Goal: Information Seeking & Learning: Learn about a topic

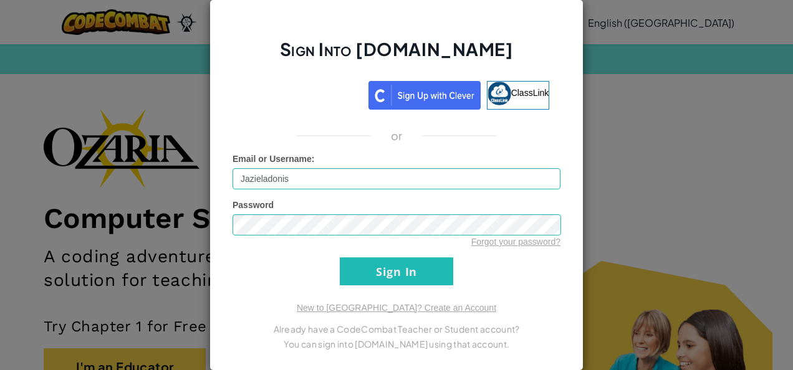
click at [428, 276] on input "Sign In" at bounding box center [397, 272] width 114 height 28
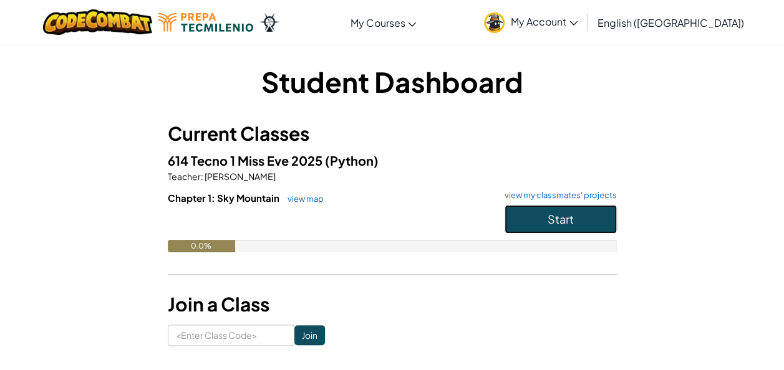
click at [589, 209] on button "Start" at bounding box center [561, 219] width 112 height 29
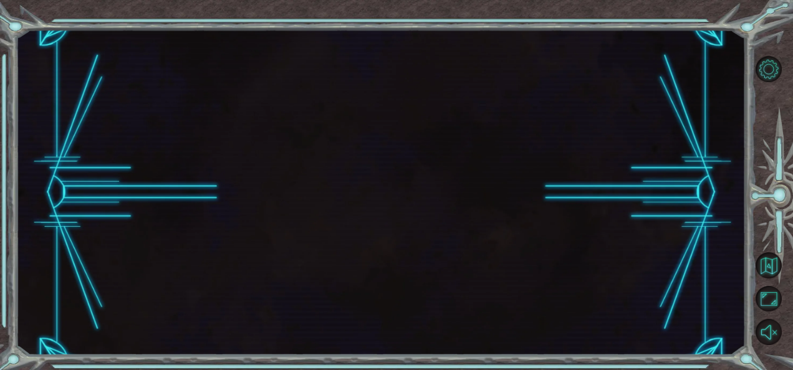
click at [593, 226] on div at bounding box center [381, 193] width 730 height 326
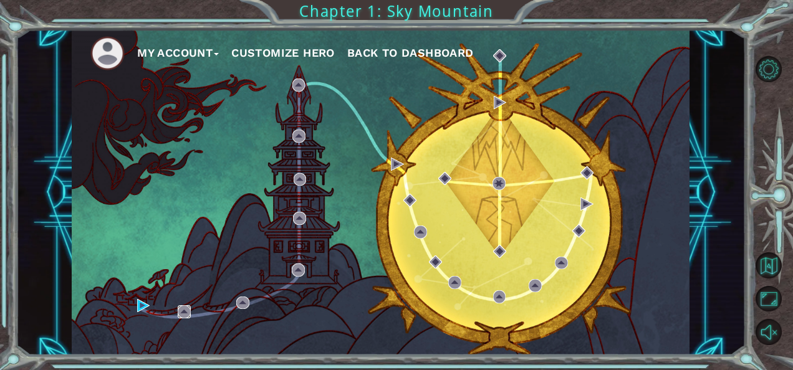
click at [188, 314] on img at bounding box center [184, 312] width 13 height 13
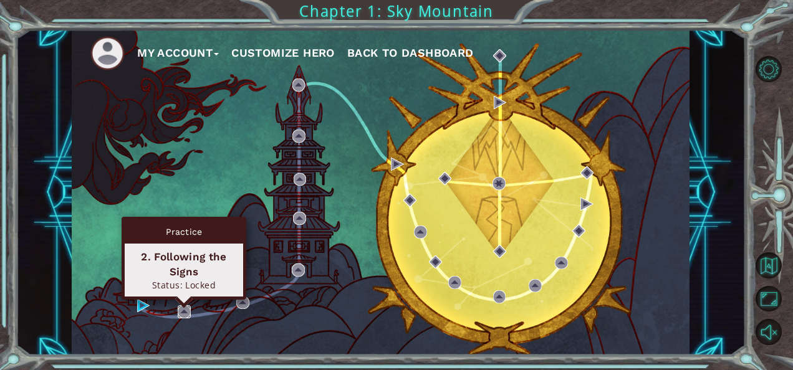
click at [186, 312] on img at bounding box center [184, 312] width 13 height 13
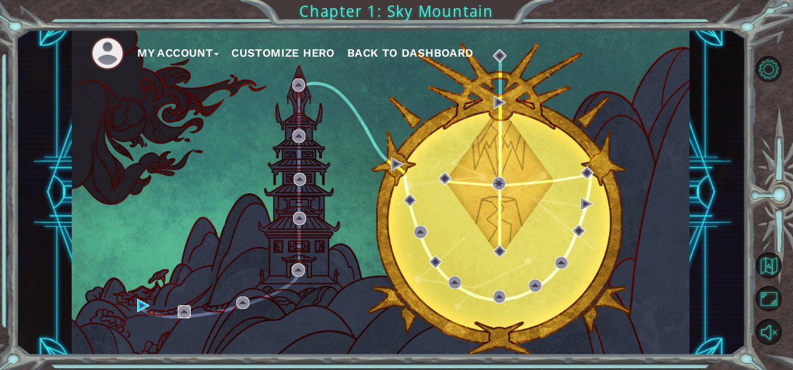
click at [189, 309] on img at bounding box center [184, 312] width 13 height 13
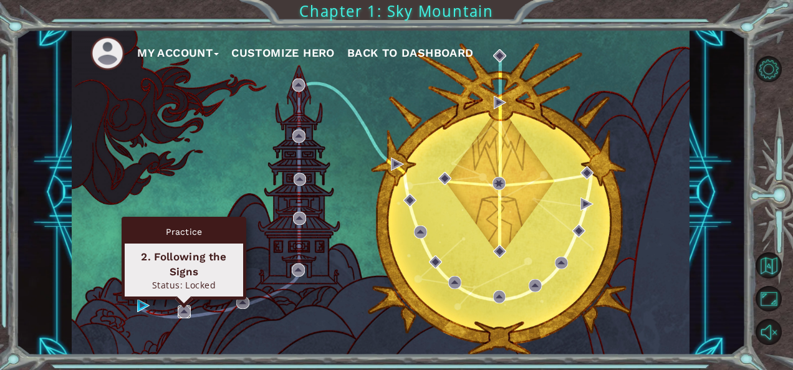
click at [182, 307] on img at bounding box center [184, 312] width 13 height 13
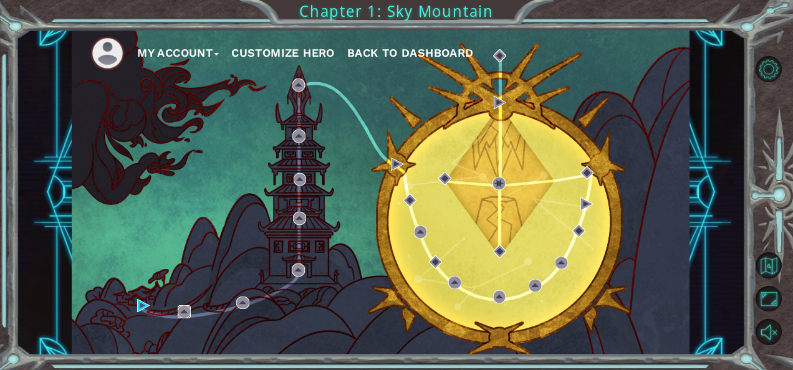
click at [182, 307] on img at bounding box center [184, 312] width 13 height 13
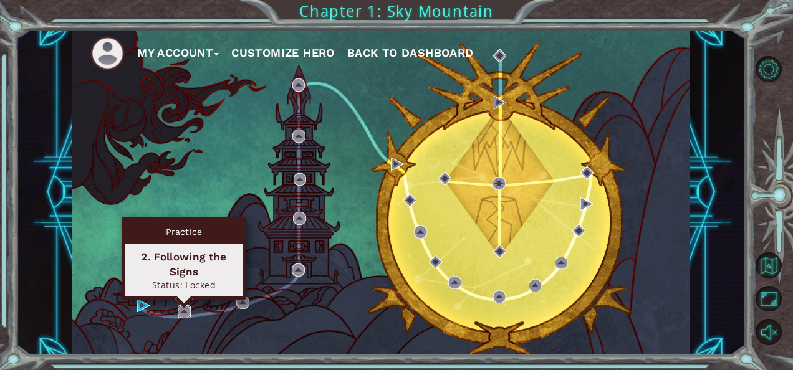
click at [180, 307] on img at bounding box center [184, 312] width 13 height 13
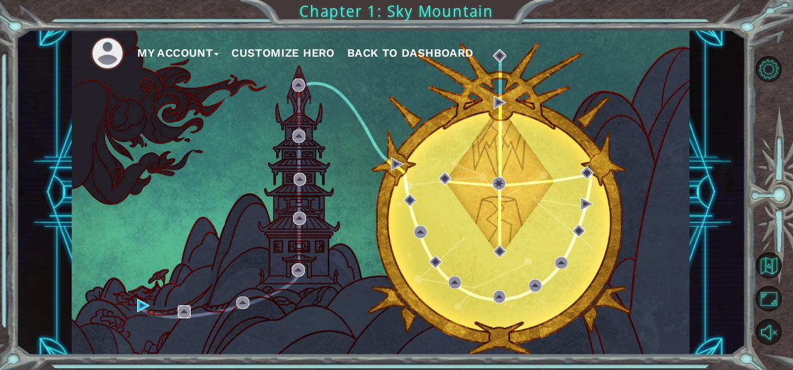
click at [180, 307] on img at bounding box center [184, 312] width 13 height 13
drag, startPoint x: 180, startPoint y: 307, endPoint x: 181, endPoint y: 324, distance: 16.9
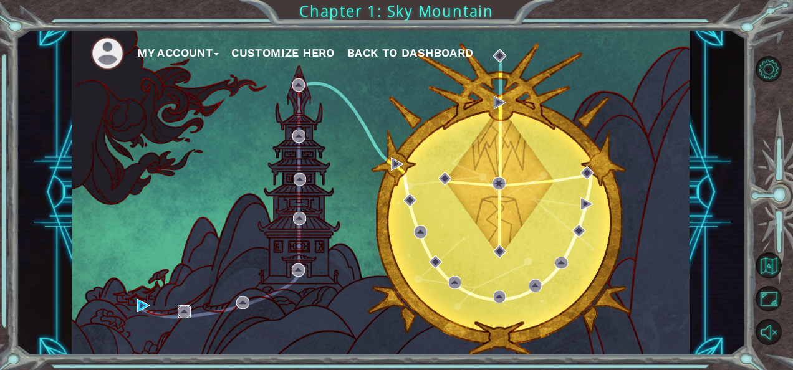
click at [181, 324] on div "My Account Customize Hero Back to Dashboard" at bounding box center [381, 193] width 618 height 326
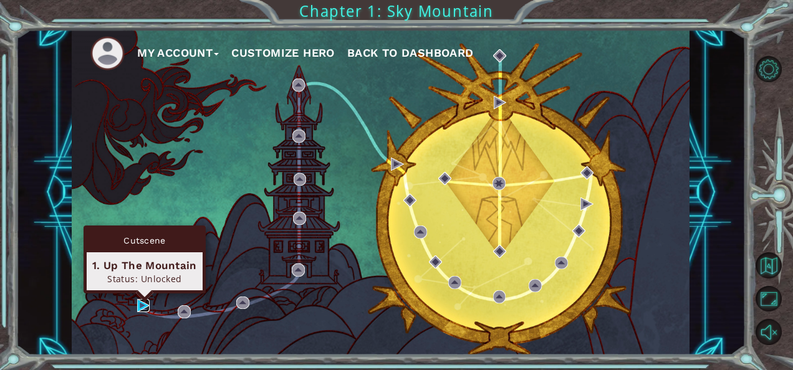
click at [145, 303] on img at bounding box center [143, 305] width 13 height 13
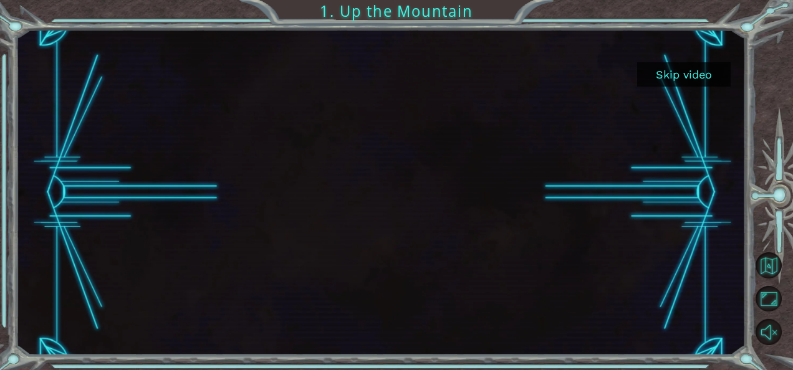
click at [697, 78] on button "Skip video" at bounding box center [684, 74] width 94 height 24
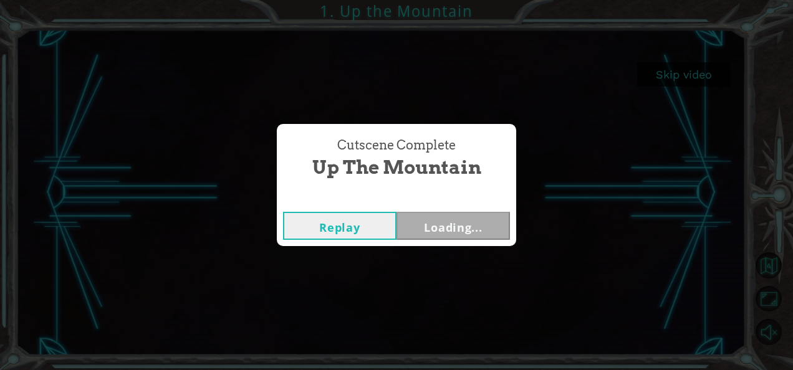
click at [697, 78] on div "Cutscene Complete Up the Mountain Replay Loading..." at bounding box center [396, 185] width 793 height 370
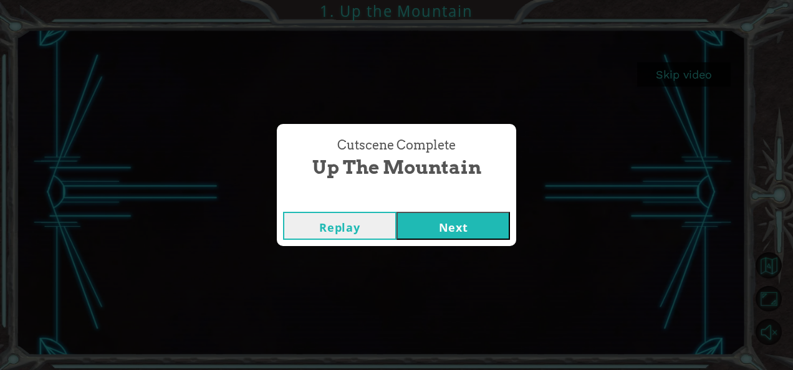
click at [473, 220] on button "Next" at bounding box center [454, 226] width 114 height 28
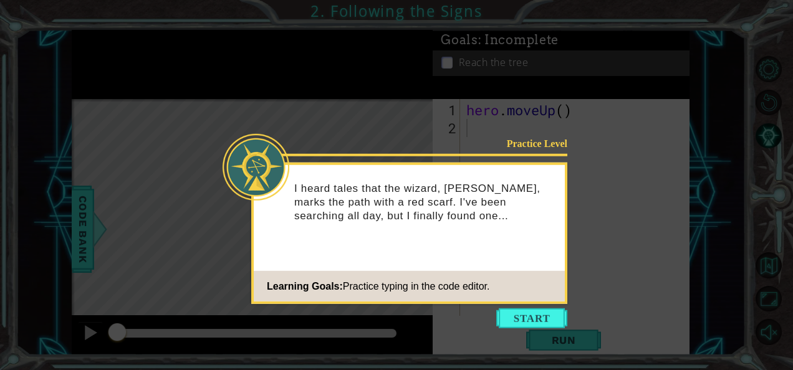
click at [473, 220] on p "I heard tales that the wizard, [PERSON_NAME], marks the path with a red scarf. …" at bounding box center [425, 201] width 262 height 41
click at [549, 312] on button "Start" at bounding box center [531, 319] width 71 height 20
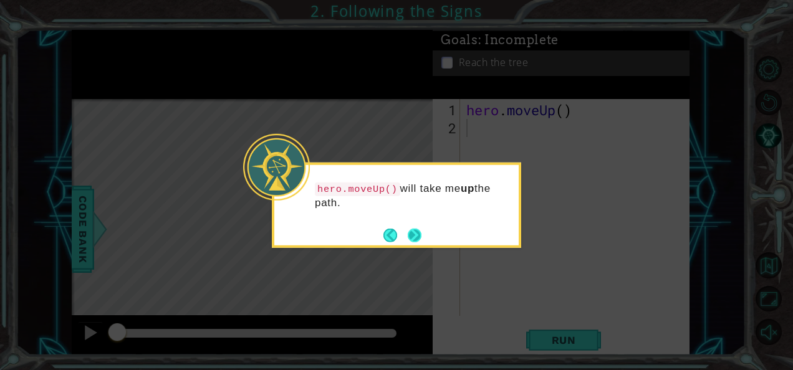
click at [422, 242] on button "Next" at bounding box center [415, 235] width 14 height 14
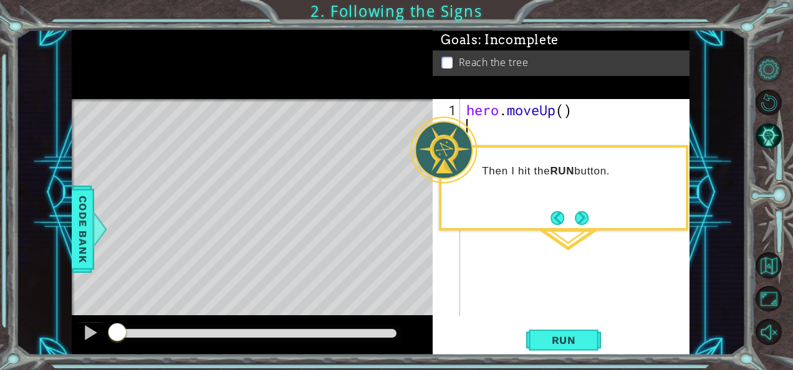
click at [777, 70] on button "Level Options" at bounding box center [769, 69] width 26 height 26
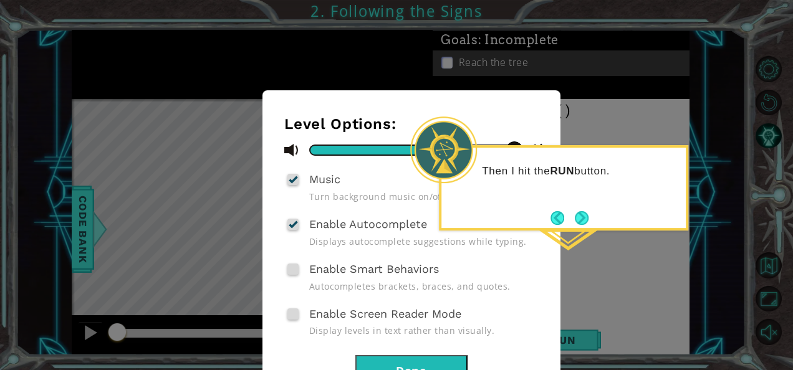
click at [438, 357] on button "Done" at bounding box center [412, 370] width 112 height 28
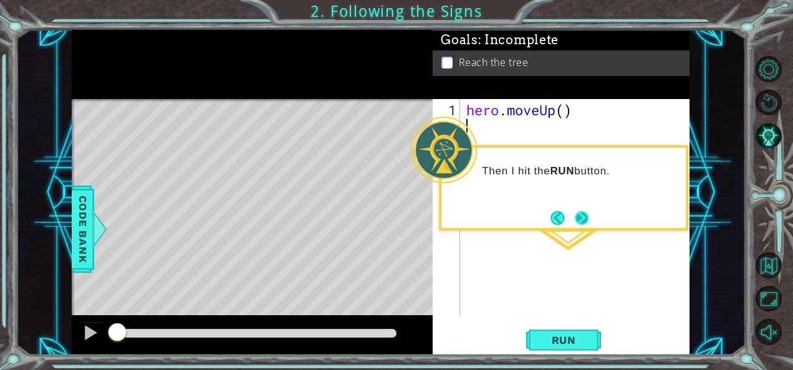
click at [581, 225] on button "Next" at bounding box center [582, 218] width 14 height 14
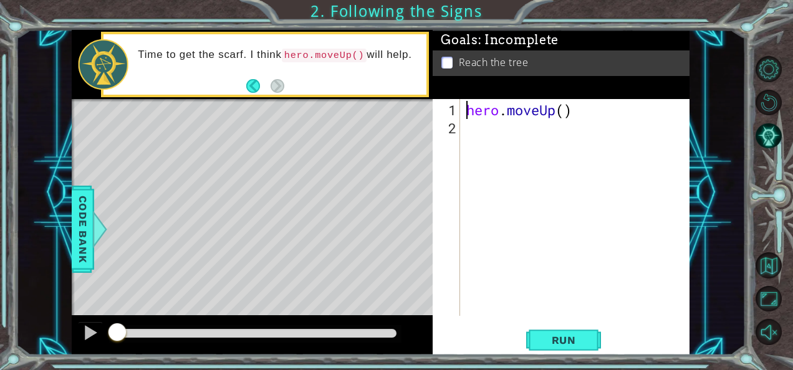
click at [467, 116] on div "hero . moveUp ( )" at bounding box center [579, 227] width 230 height 253
type textarea "hero.moveUp()"
click at [466, 116] on div "hero . moveUp ( )" at bounding box center [579, 227] width 230 height 253
click at [468, 115] on div "hero . moveUp ( )" at bounding box center [579, 227] width 230 height 253
click at [498, 116] on div "hero . moveUp ( )" at bounding box center [579, 227] width 230 height 253
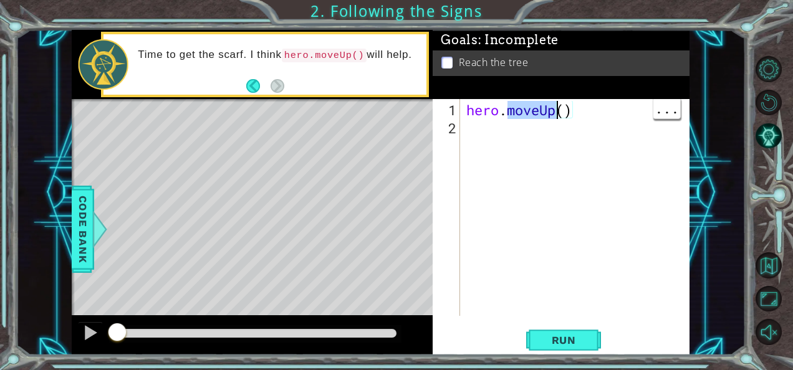
click at [548, 120] on div "hero . moveUp ( )" at bounding box center [579, 227] width 230 height 253
type textarea "hero.moveUp()"
click at [510, 114] on div "hero . moveUp ( )" at bounding box center [579, 227] width 230 height 253
click at [473, 115] on div "hero . moveUp ( )" at bounding box center [575, 207] width 223 height 217
click at [498, 134] on div "hero . moveUp ( )" at bounding box center [579, 227] width 230 height 253
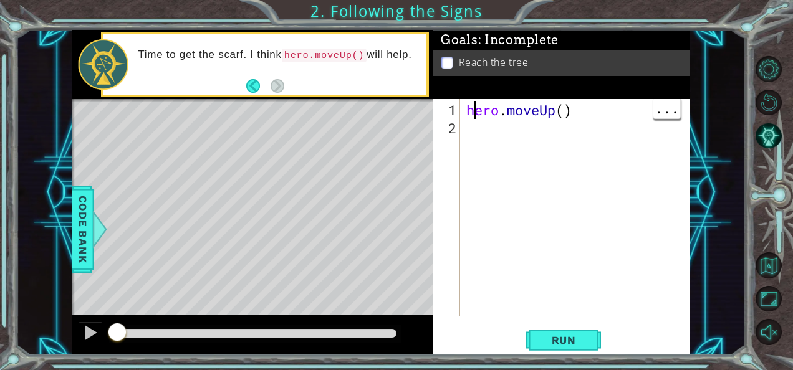
click at [536, 122] on div "hero . moveUp ( )" at bounding box center [579, 227] width 230 height 253
click at [575, 150] on body "1 ההההההההההההההההההההההההההההההההההההההההההההההההההההההההההההההההההההההההההההה…" at bounding box center [396, 185] width 793 height 370
click at [470, 130] on div "hero . moveUp ( ) h" at bounding box center [579, 227] width 230 height 253
click at [468, 128] on div "hero . moveUp ( ) h" at bounding box center [579, 227] width 230 height 253
click at [479, 130] on div "hero . moveUp ( ) h" at bounding box center [579, 227] width 230 height 253
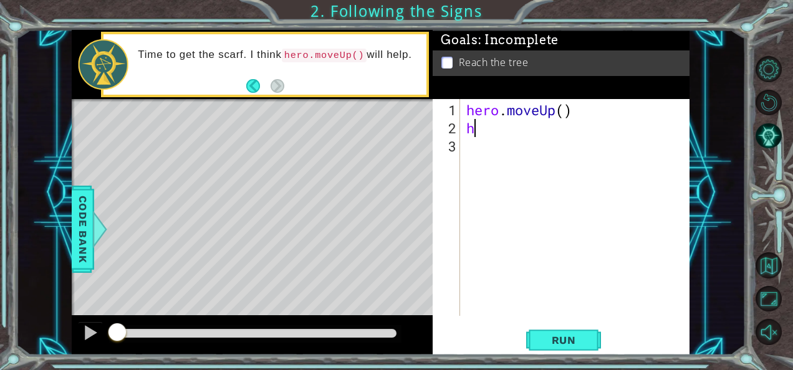
type textarea "he"
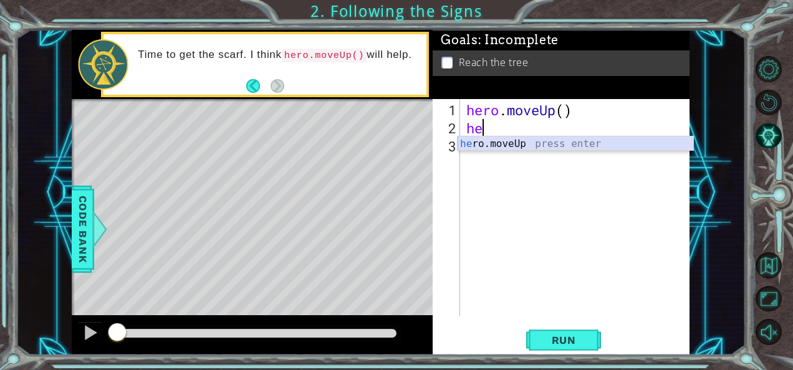
click at [482, 142] on div "he ro.moveUp press enter" at bounding box center [576, 159] width 236 height 45
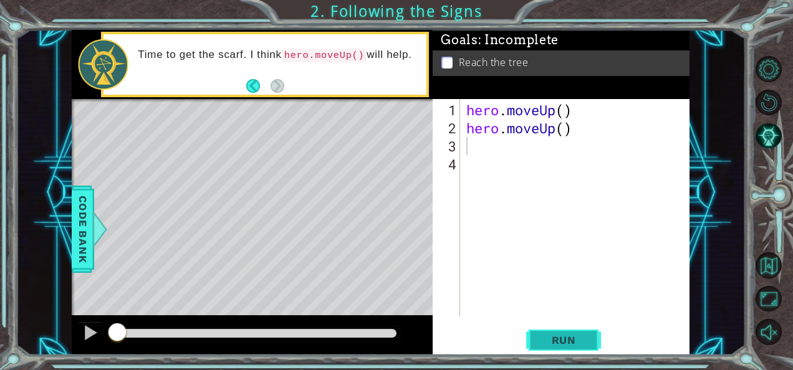
click at [558, 341] on span "Run" at bounding box center [563, 340] width 49 height 12
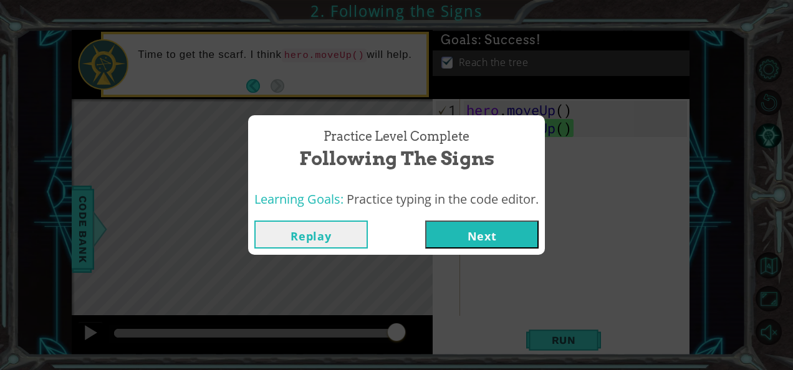
click at [518, 237] on button "Next" at bounding box center [482, 235] width 114 height 28
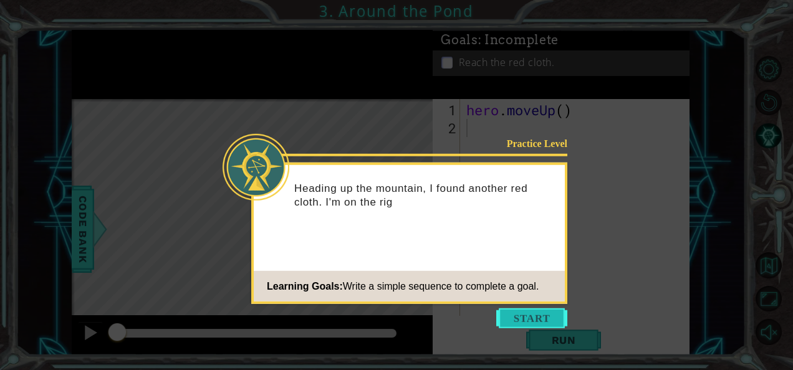
click at [525, 315] on button "Start" at bounding box center [531, 319] width 71 height 20
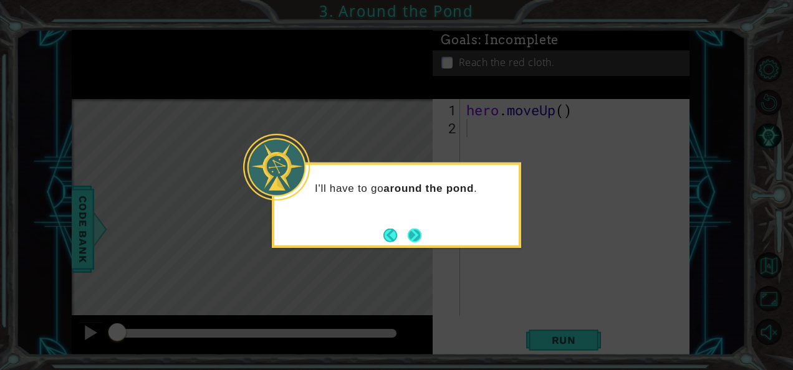
click at [420, 228] on button "Next" at bounding box center [415, 235] width 14 height 14
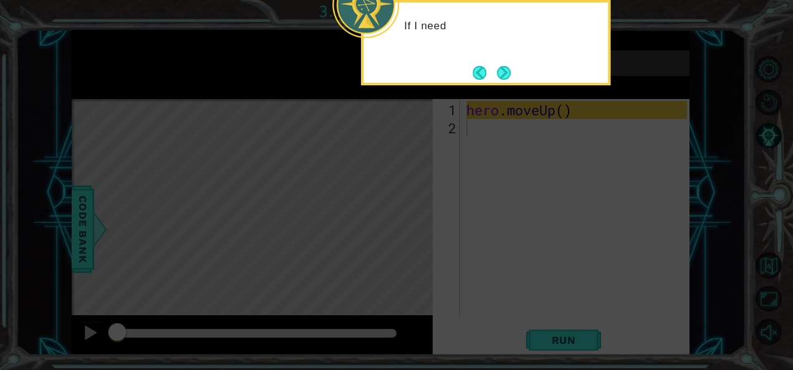
click at [420, 228] on icon at bounding box center [396, 56] width 793 height 630
click at [503, 72] on button "Next" at bounding box center [504, 73] width 14 height 14
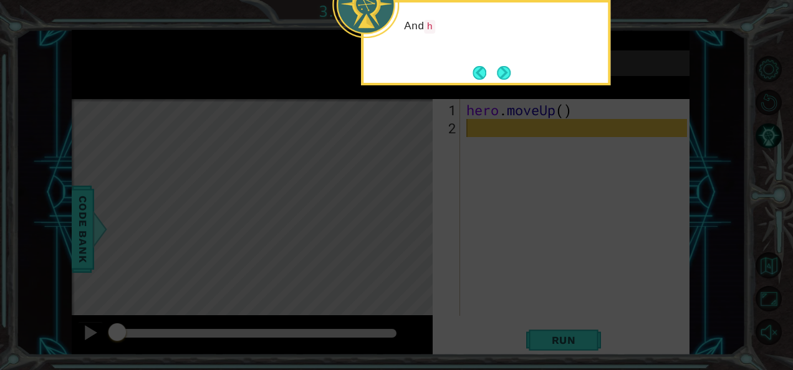
click at [503, 72] on button "Next" at bounding box center [504, 73] width 14 height 14
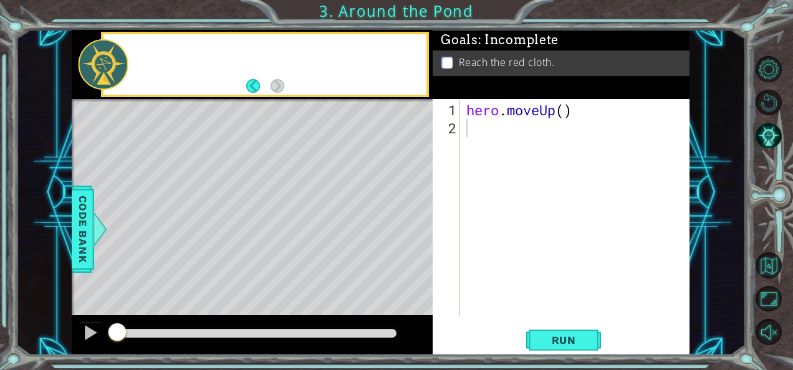
click at [503, 72] on div "Reach the red cloth." at bounding box center [561, 64] width 257 height 26
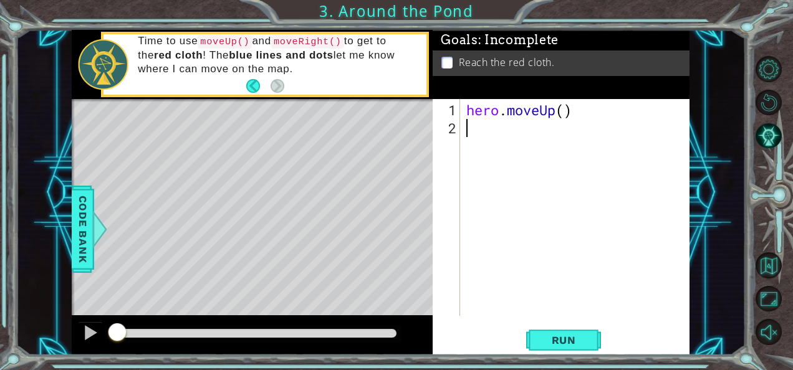
click at [467, 130] on div "hero . moveUp ( )" at bounding box center [579, 227] width 230 height 253
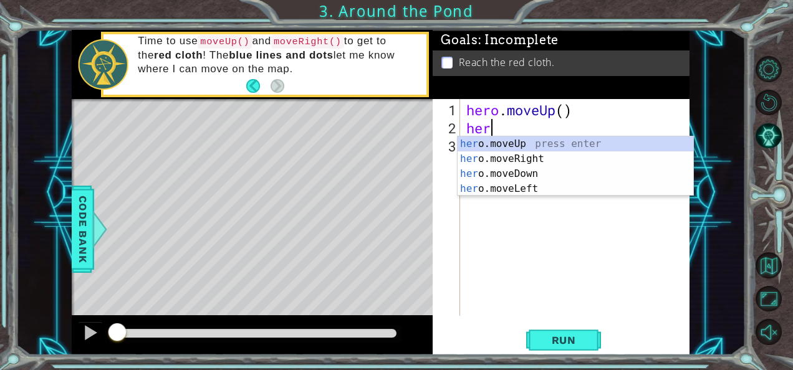
type textarea "hero"
click at [506, 147] on div "hero .moveUp press enter hero .moveRight press enter hero .moveDown press enter…" at bounding box center [576, 182] width 236 height 90
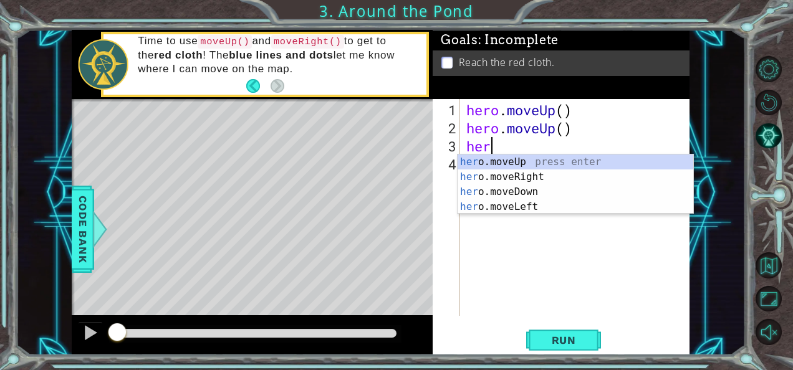
scroll to position [0, 0]
type textarea "hero"
click at [488, 158] on div "hero .moveUp press enter hero .moveRight press enter hero .moveDown press enter…" at bounding box center [576, 200] width 236 height 90
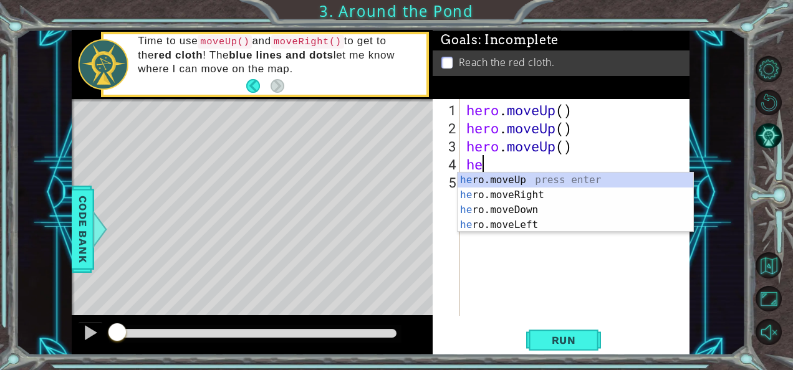
scroll to position [0, 0]
type textarea "hero"
click at [506, 176] on div "hero .moveUp press enter hero .moveRight press enter hero .moveDown press enter…" at bounding box center [576, 218] width 236 height 90
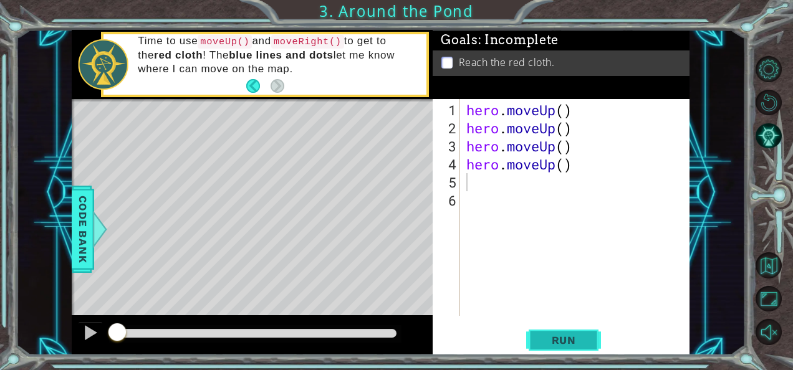
click at [579, 341] on span "Run" at bounding box center [563, 340] width 49 height 12
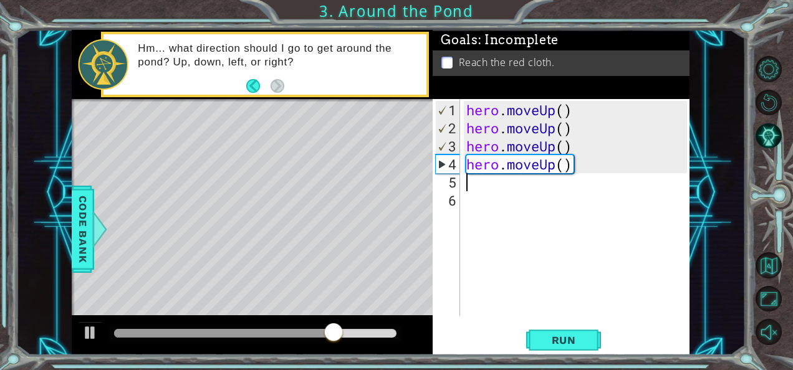
click at [517, 190] on div "hero . moveUp ( ) hero . moveUp ( ) hero . moveUp ( ) hero . moveUp ( )" at bounding box center [579, 227] width 230 height 253
click at [514, 183] on div "hero . moveUp ( ) hero . moveUp ( ) hero . moveUp ( ) hero . moveUp ( )" at bounding box center [579, 227] width 230 height 253
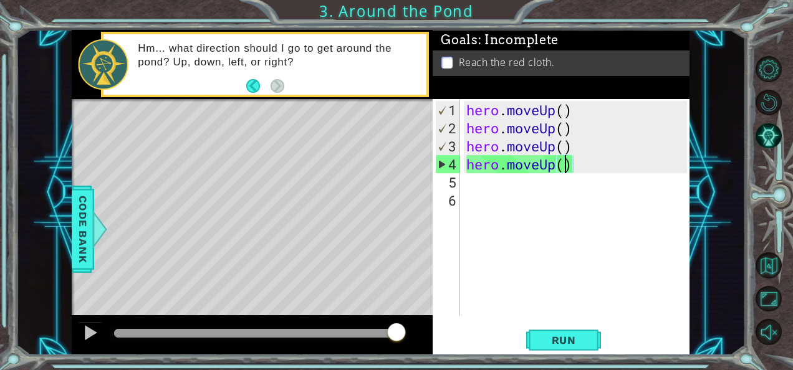
click at [563, 168] on div "hero . moveUp ( ) hero . moveUp ( ) hero . moveUp ( ) hero . moveUp ( )" at bounding box center [579, 227] width 230 height 253
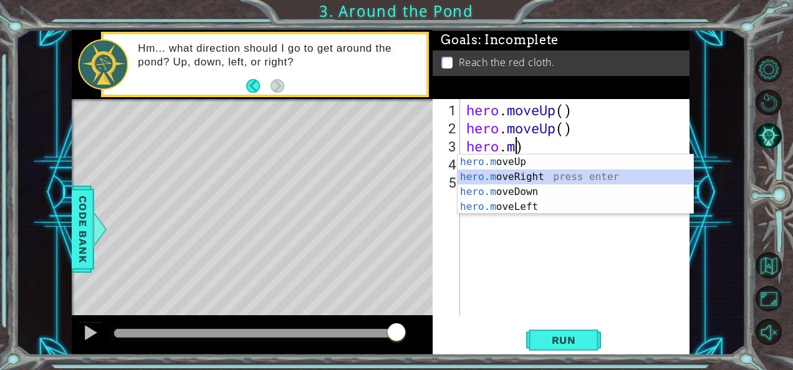
click at [557, 172] on div "hero.m oveUp press enter hero.m oveRight press enter hero.m oveDown press enter…" at bounding box center [576, 200] width 236 height 90
type textarea "hero.moveRight()"
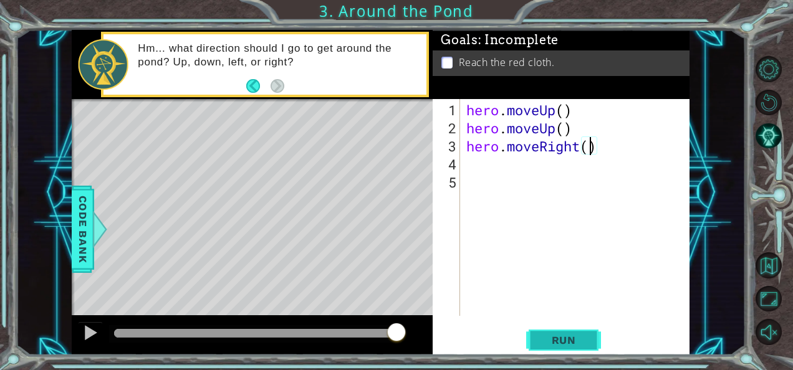
click at [555, 341] on span "Run" at bounding box center [563, 340] width 49 height 12
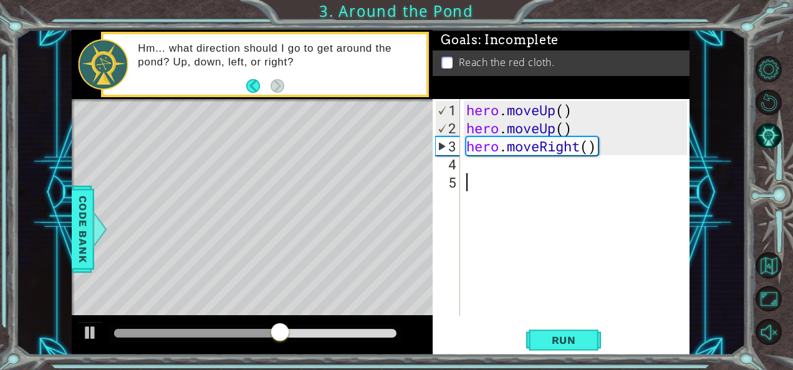
click at [510, 180] on div "hero . moveUp ( ) hero . moveUp ( ) hero . moveRight ( )" at bounding box center [579, 227] width 230 height 253
click at [505, 174] on div "hero . moveUp ( ) hero . moveUp ( ) hero . moveRight ( )" at bounding box center [579, 227] width 230 height 253
click at [472, 168] on div "hero . moveUp ( ) hero . moveUp ( ) hero . moveRight ( )" at bounding box center [579, 227] width 230 height 253
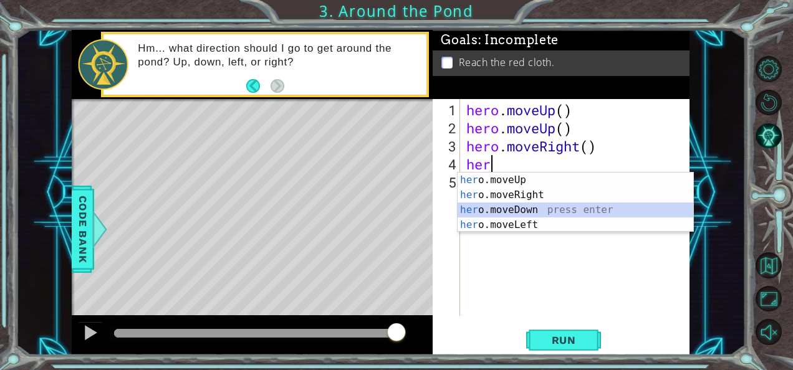
click at [495, 210] on div "her o.moveUp press enter her o.moveRight press enter her o.moveDown press enter…" at bounding box center [576, 218] width 236 height 90
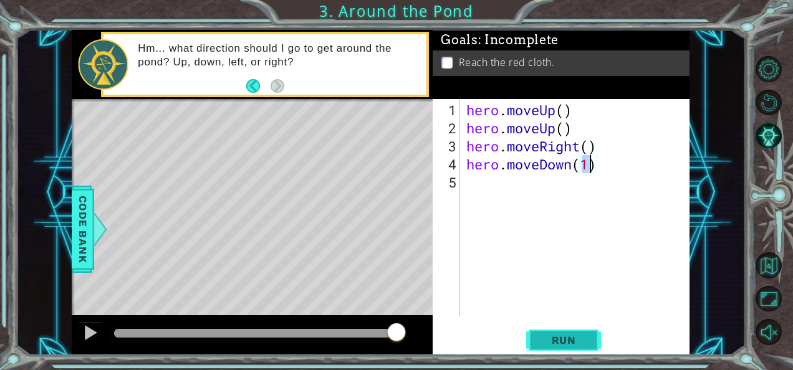
type textarea "hero.moveDown(1)"
click at [549, 333] on button "Run" at bounding box center [563, 340] width 75 height 26
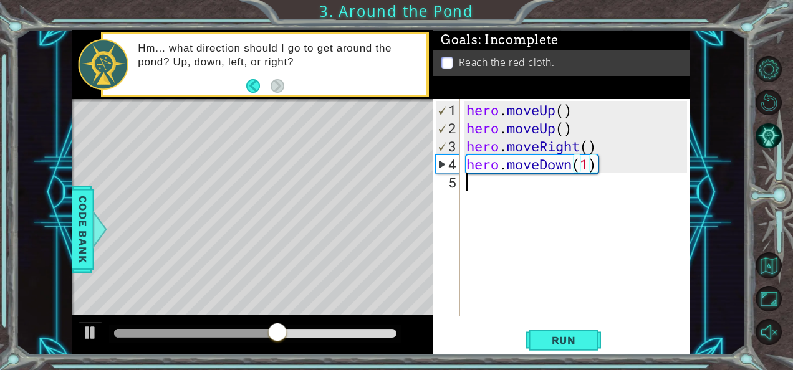
click at [494, 195] on div "hero . moveUp ( ) hero . moveUp ( ) hero . moveRight ( ) hero . moveDown ( 1 )" at bounding box center [579, 227] width 230 height 253
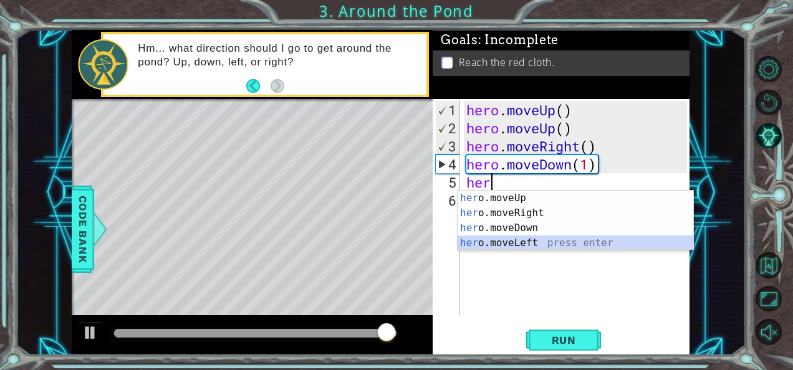
click at [515, 246] on div "her o.moveUp press enter her o.moveRight press enter her o.moveDown press enter…" at bounding box center [576, 236] width 236 height 90
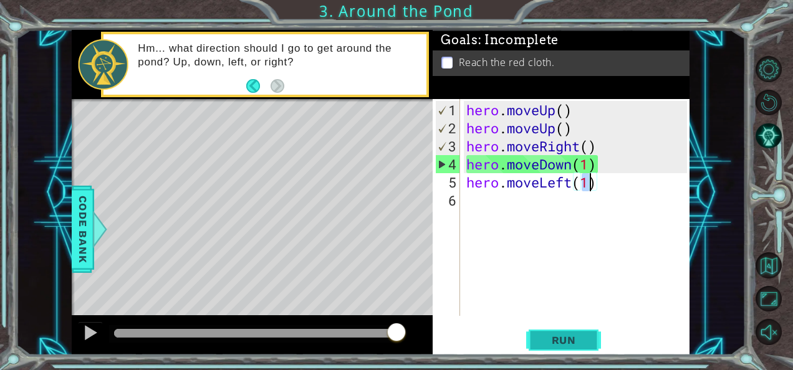
type textarea "hero.moveLeft(1)"
click at [553, 336] on span "Run" at bounding box center [563, 340] width 49 height 12
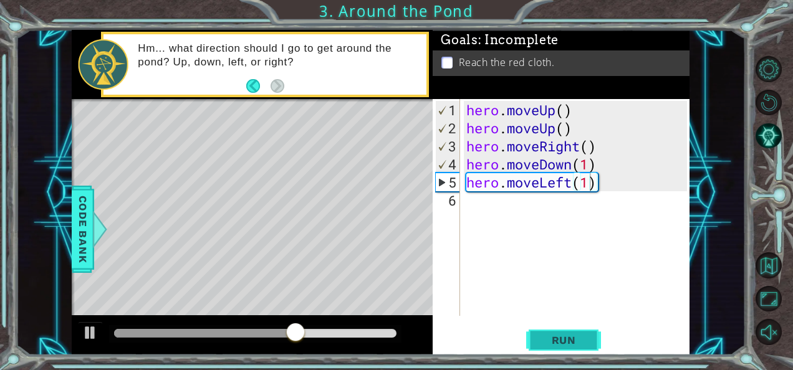
click at [553, 336] on span "Run" at bounding box center [563, 340] width 49 height 12
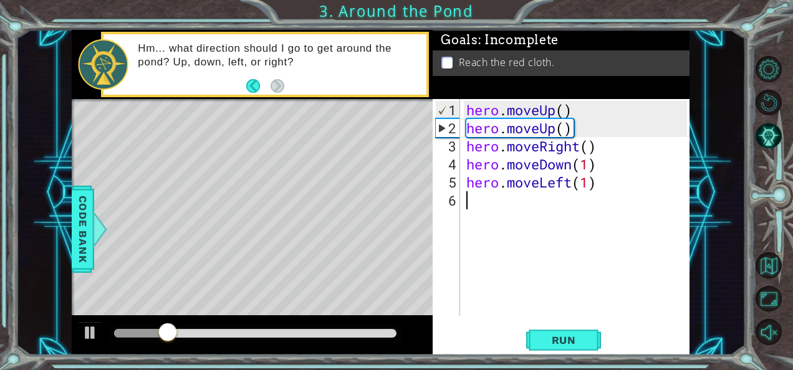
click at [505, 191] on div "hero . moveUp ( ) hero . moveUp ( ) hero . moveRight ( ) hero . moveDown ( 1 ) …" at bounding box center [579, 227] width 230 height 253
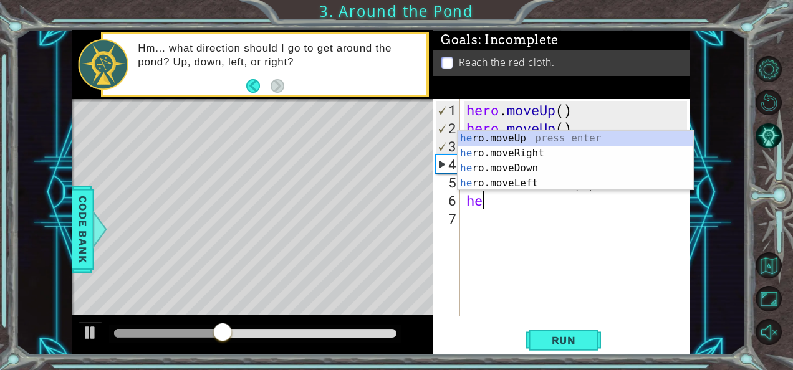
type textarea "her"
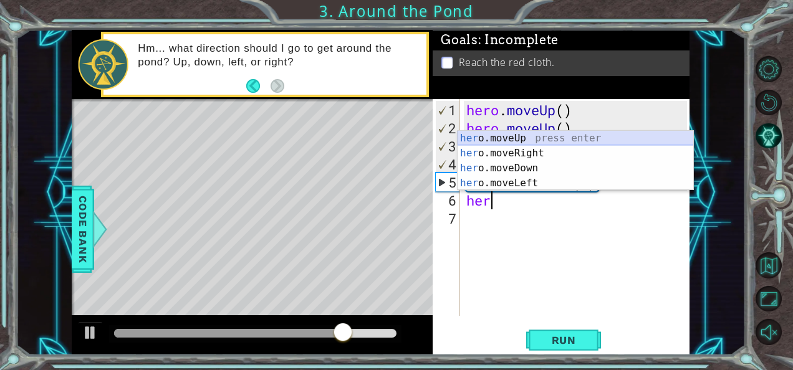
click at [498, 135] on div "her o.moveUp press enter her o.moveRight press enter her o.moveDown press enter…" at bounding box center [576, 176] width 236 height 90
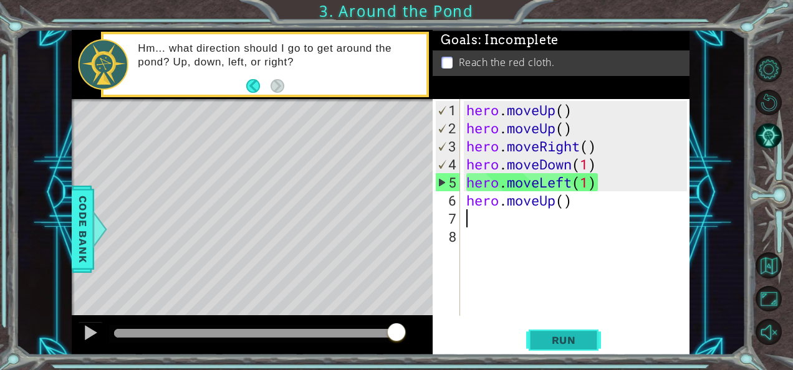
click at [536, 337] on button "Run" at bounding box center [563, 340] width 75 height 26
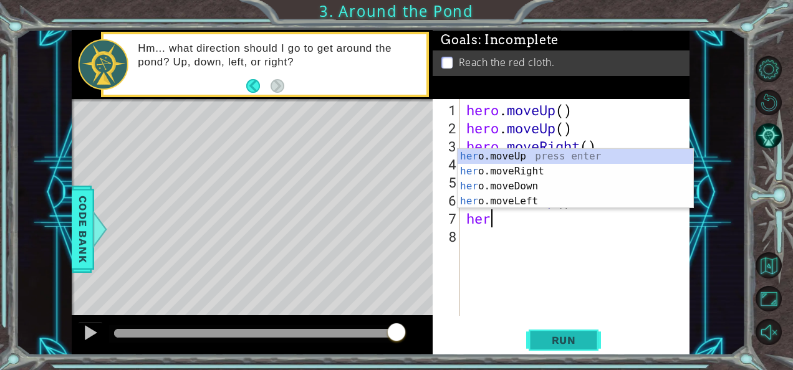
type textarea "hero"
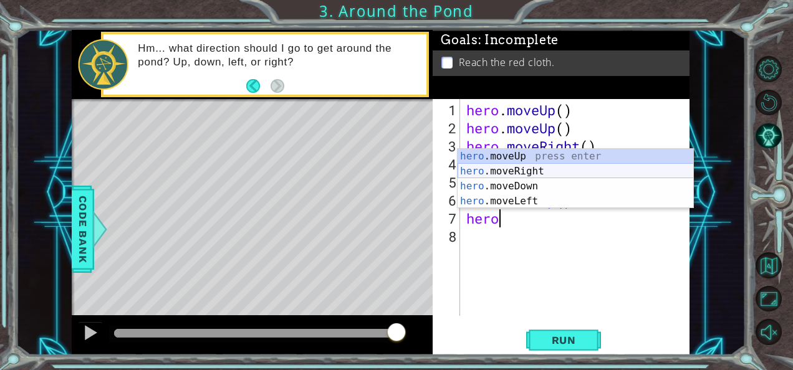
click at [543, 176] on div "hero .moveUp press enter hero .moveRight press enter hero .moveDown press enter…" at bounding box center [576, 194] width 236 height 90
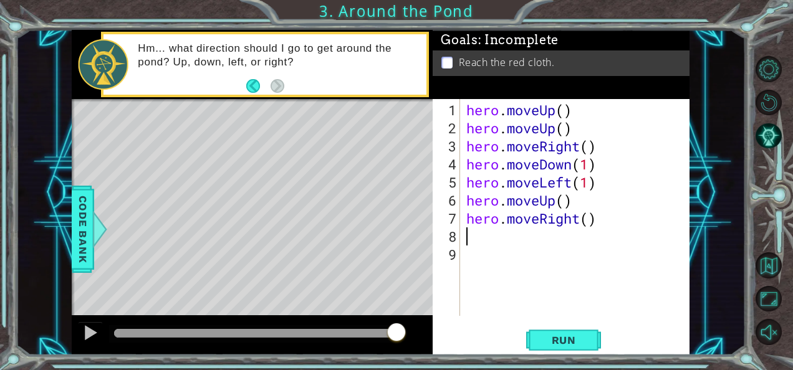
scroll to position [0, 0]
click at [553, 342] on span "Run" at bounding box center [563, 340] width 49 height 12
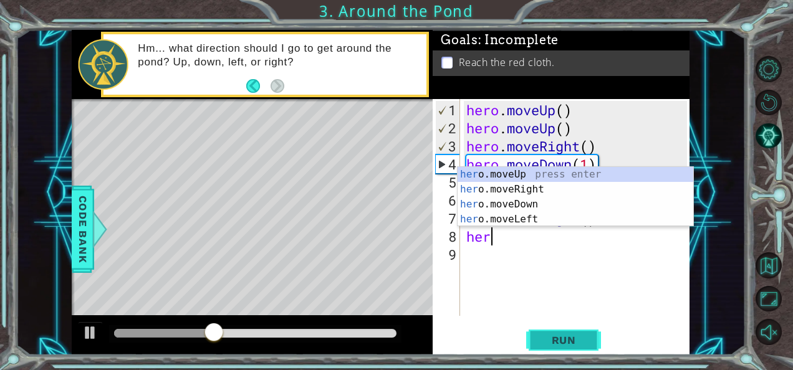
type textarea "hero"
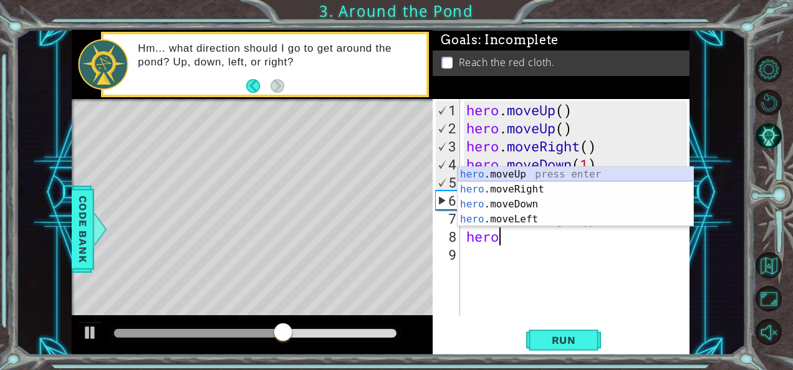
click at [541, 169] on div "hero .moveUp press enter hero .moveRight press enter hero .moveDown press enter…" at bounding box center [576, 212] width 236 height 90
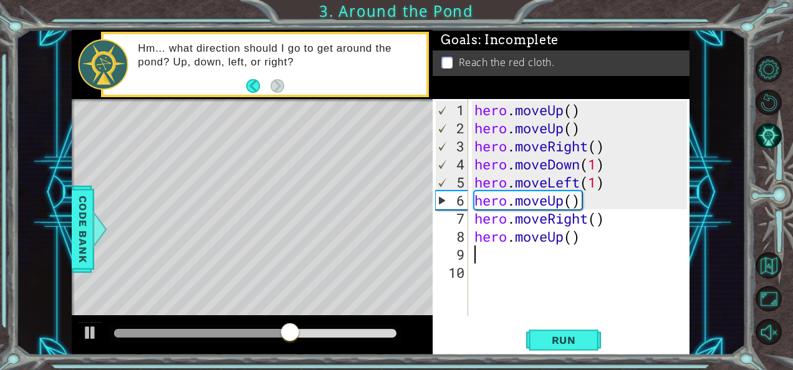
scroll to position [0, 0]
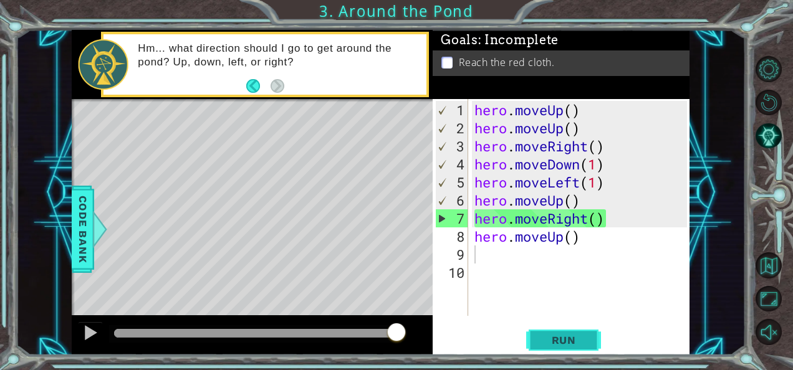
click at [554, 342] on span "Run" at bounding box center [563, 340] width 49 height 12
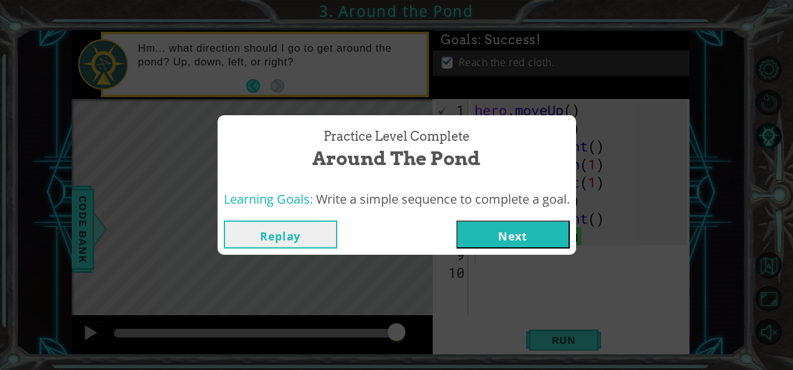
click at [565, 228] on button "Next" at bounding box center [514, 235] width 114 height 28
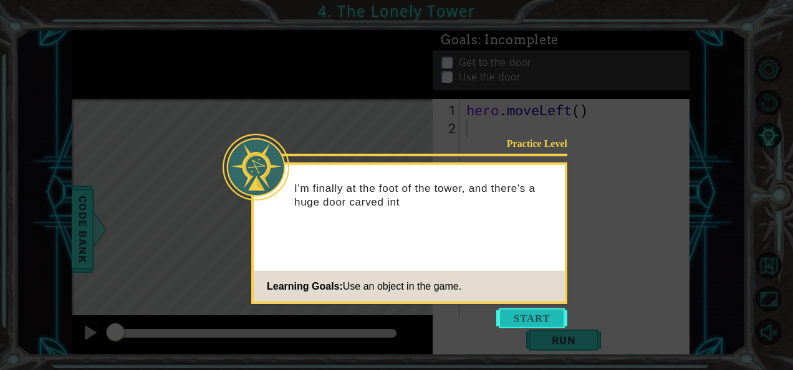
click at [540, 319] on button "Start" at bounding box center [531, 319] width 71 height 20
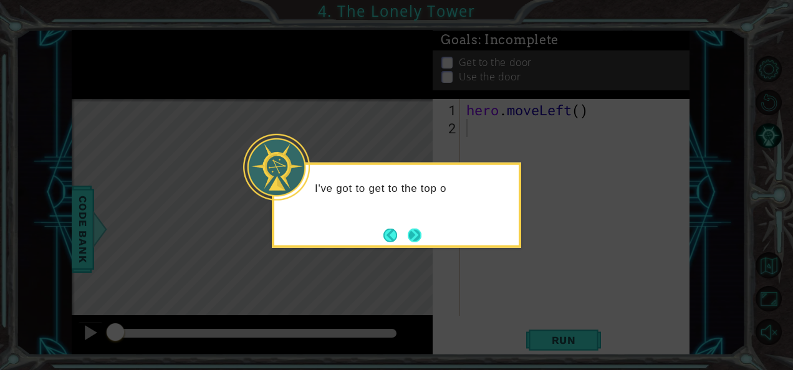
click at [415, 233] on button "Next" at bounding box center [415, 235] width 14 height 14
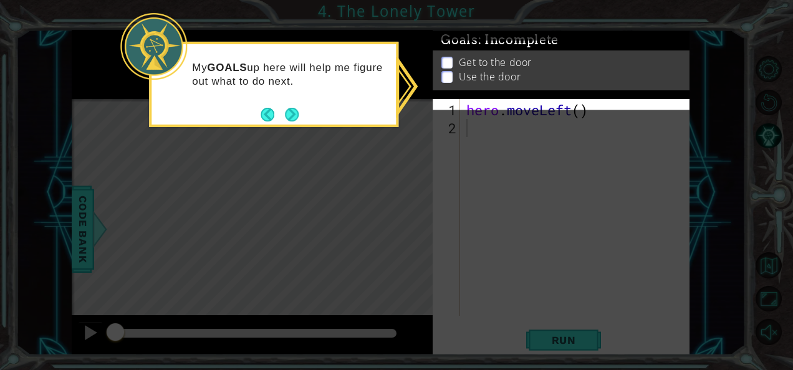
click at [465, 64] on div "Get to the door Use the door" at bounding box center [561, 71] width 257 height 40
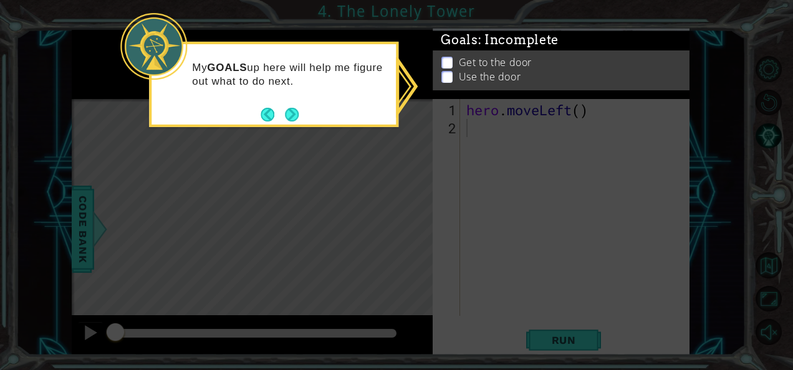
click at [465, 64] on p "Get to the door" at bounding box center [495, 63] width 73 height 14
click at [293, 99] on div "My GOALS up here will help me figure out what to do next." at bounding box center [274, 80] width 244 height 63
click at [294, 112] on button "Next" at bounding box center [292, 115] width 14 height 14
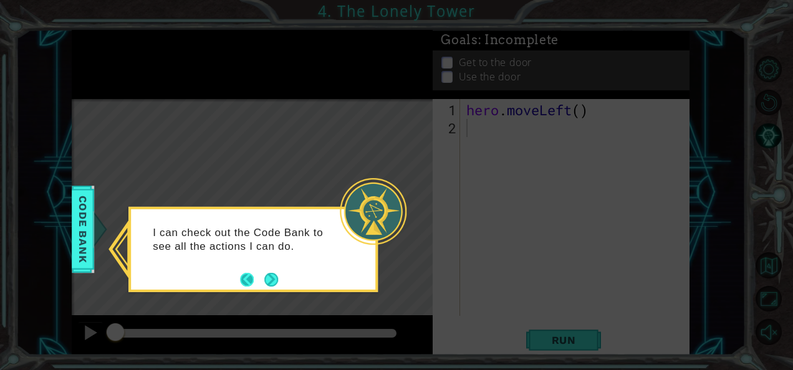
click at [244, 278] on button "Back" at bounding box center [252, 280] width 24 height 14
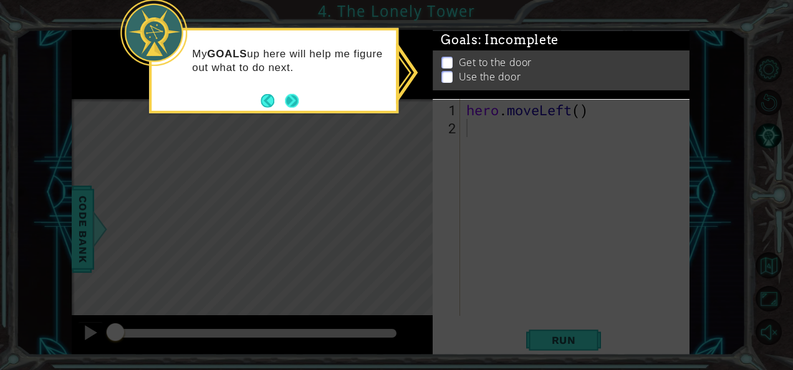
click at [291, 100] on button "Next" at bounding box center [292, 101] width 14 height 14
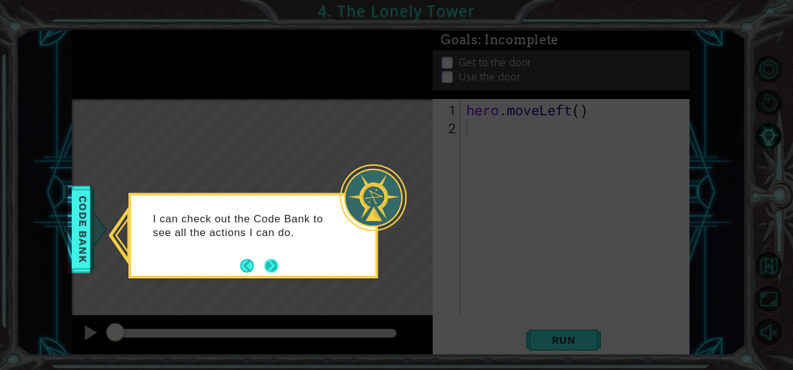
click at [278, 264] on button "Next" at bounding box center [271, 266] width 14 height 14
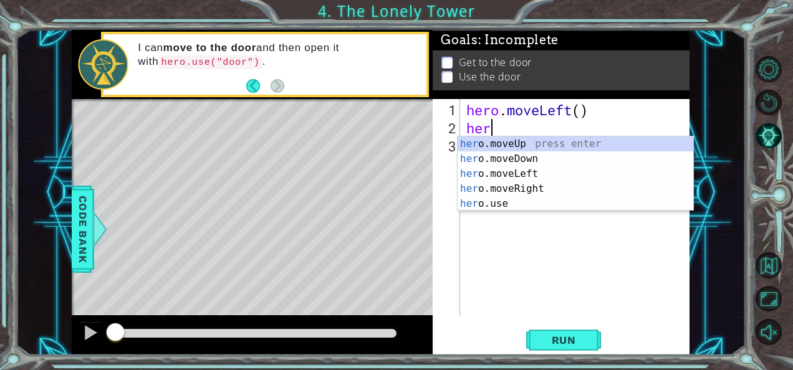
type textarea "hero"
click at [516, 143] on div "hero .moveUp press enter hero .moveDown press enter hero .moveLeft press enter …" at bounding box center [576, 189] width 236 height 105
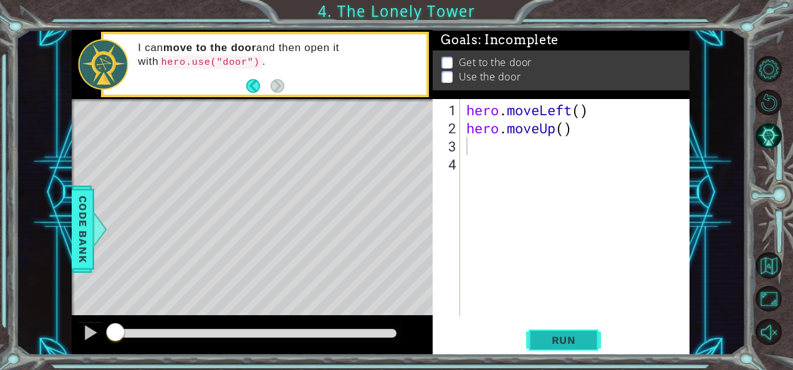
click at [553, 344] on span "Run" at bounding box center [563, 340] width 49 height 12
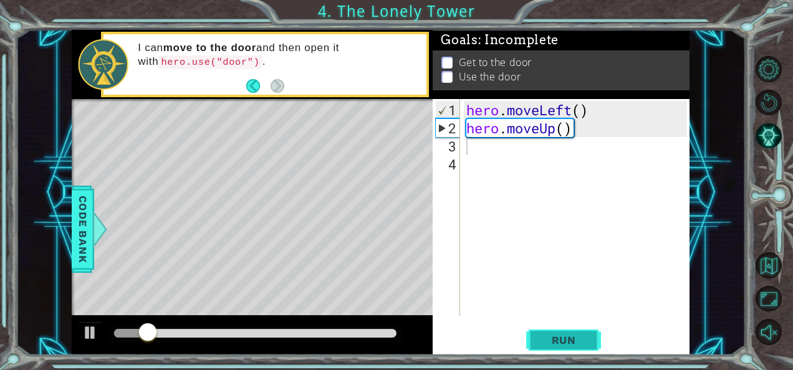
click at [553, 344] on span "Run" at bounding box center [563, 340] width 49 height 12
click at [591, 130] on div "hero . moveLeft ( ) hero . moveUp ( )" at bounding box center [579, 227] width 230 height 253
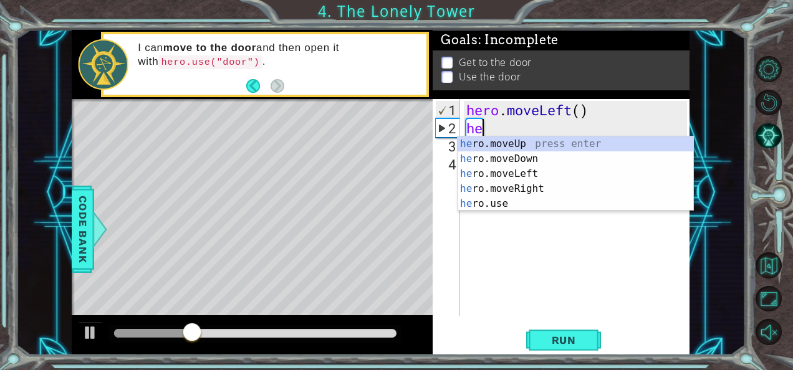
type textarea "h"
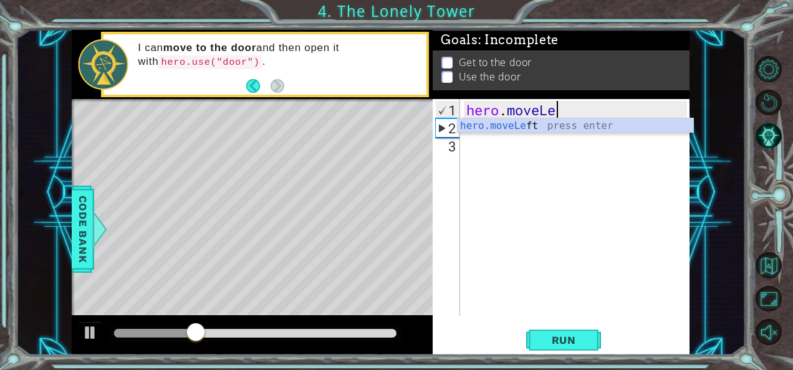
type textarea "hero.mov"
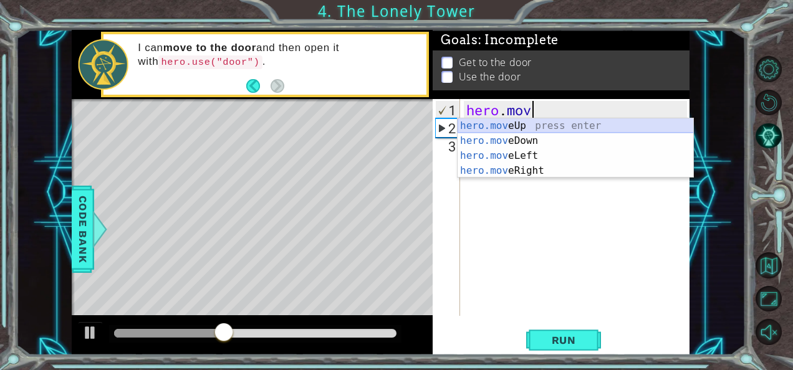
click at [589, 125] on div "hero.mov eUp press enter hero.mov eDown press enter hero.mov eLeft press enter …" at bounding box center [576, 164] width 236 height 90
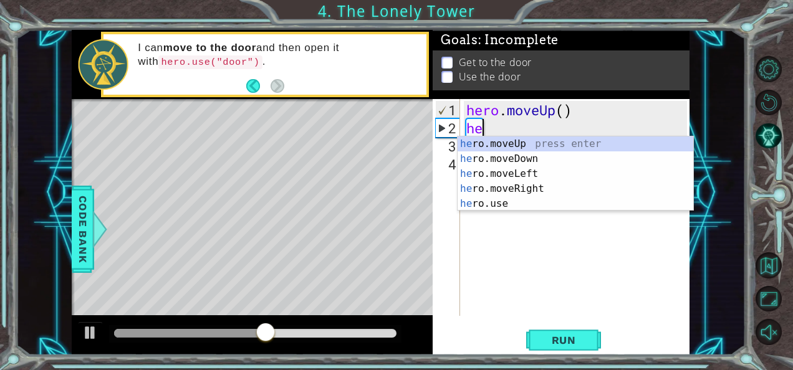
type textarea "her"
click at [573, 155] on div "her o.moveUp press enter her o.moveDown press enter her o.moveLeft press enter …" at bounding box center [576, 189] width 236 height 105
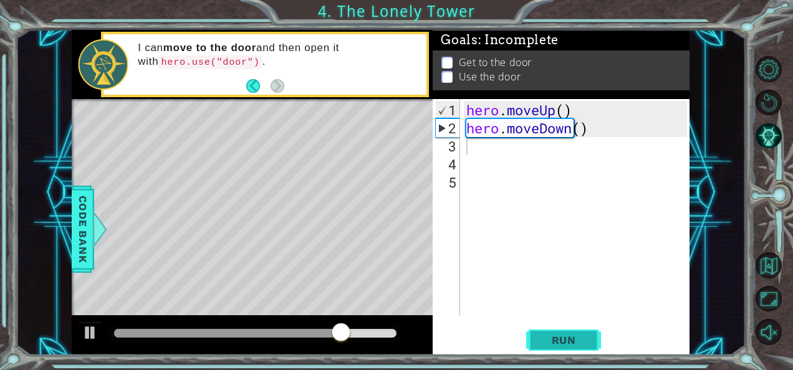
click at [580, 351] on button "Run" at bounding box center [563, 340] width 75 height 26
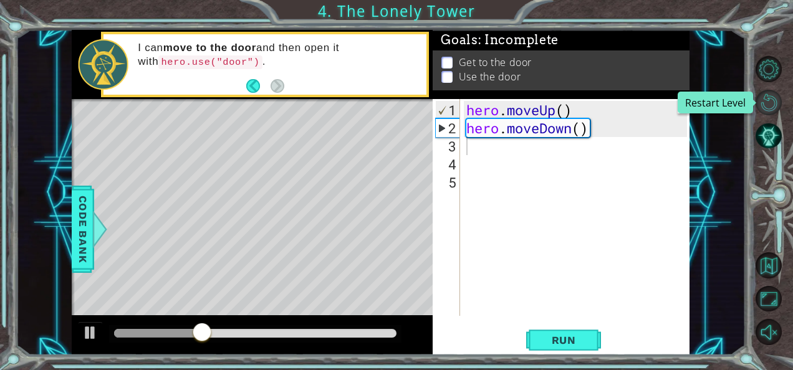
click at [771, 102] on button "Restart Level" at bounding box center [769, 103] width 26 height 26
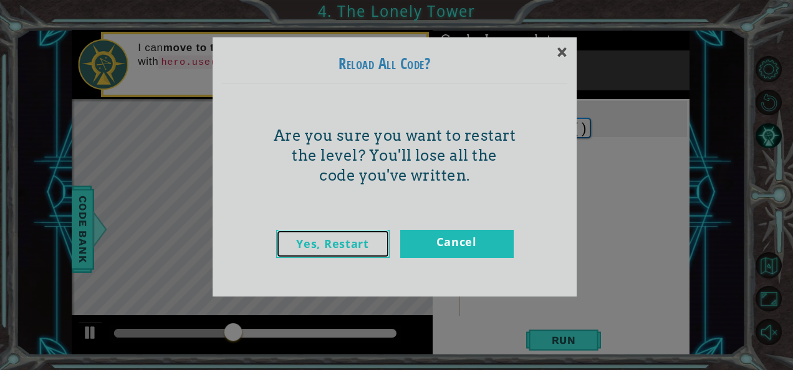
click at [351, 243] on link "Yes, Restart" at bounding box center [333, 244] width 114 height 28
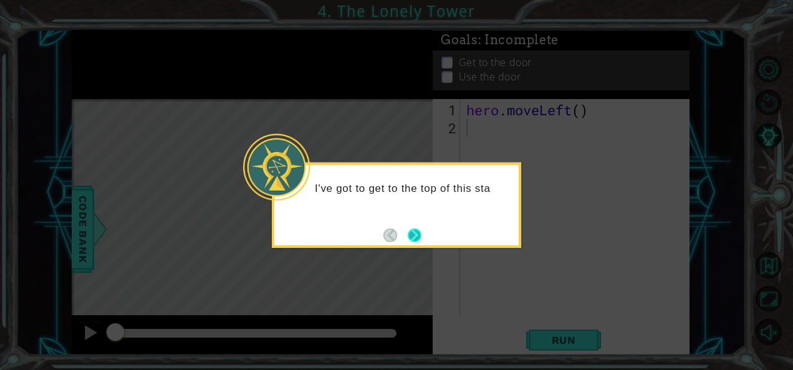
click at [409, 231] on button "Next" at bounding box center [415, 235] width 14 height 14
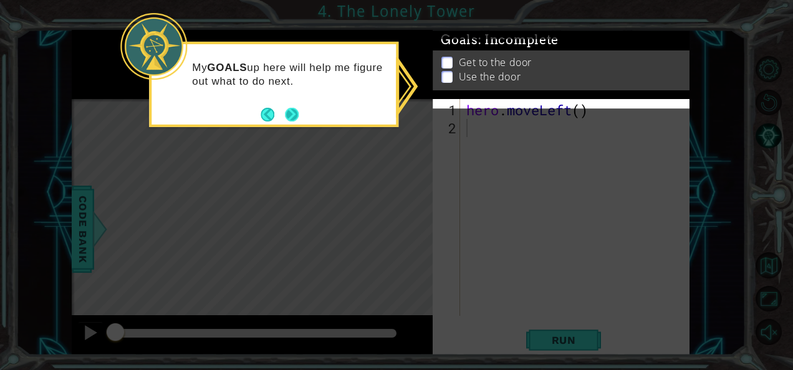
click at [297, 112] on button "Next" at bounding box center [292, 115] width 14 height 14
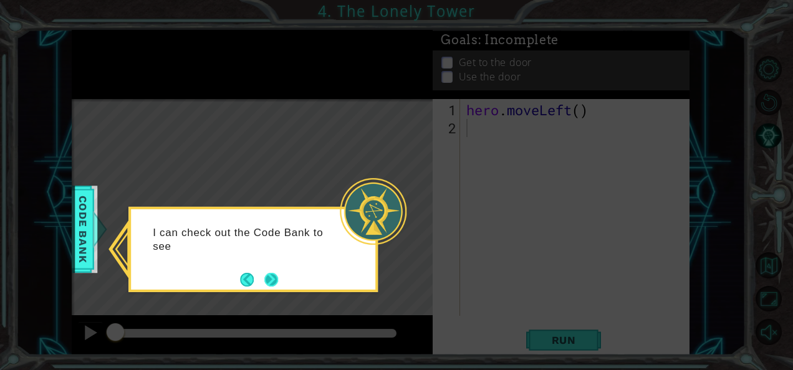
click at [269, 285] on button "Next" at bounding box center [271, 280] width 14 height 14
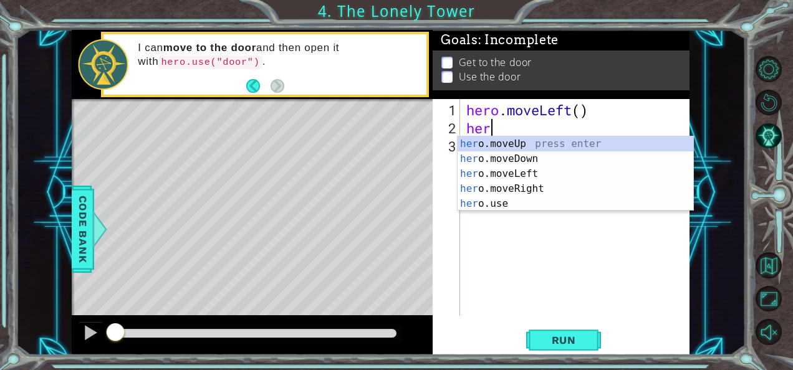
type textarea "hero"
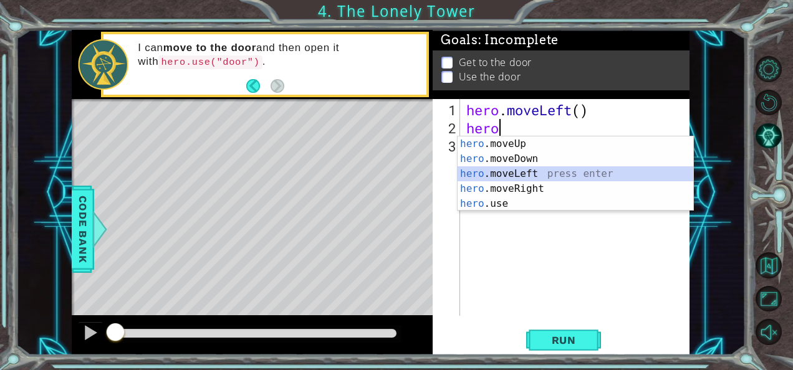
click at [524, 175] on div "hero .moveUp press enter hero .moveDown press enter hero .moveLeft press enter …" at bounding box center [576, 189] width 236 height 105
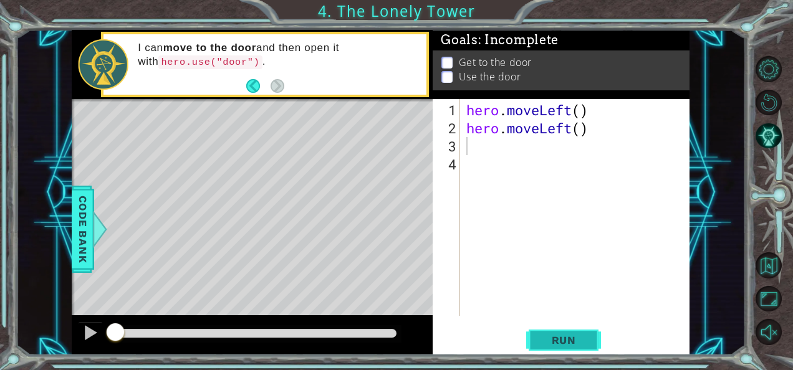
click at [556, 337] on span "Run" at bounding box center [563, 340] width 49 height 12
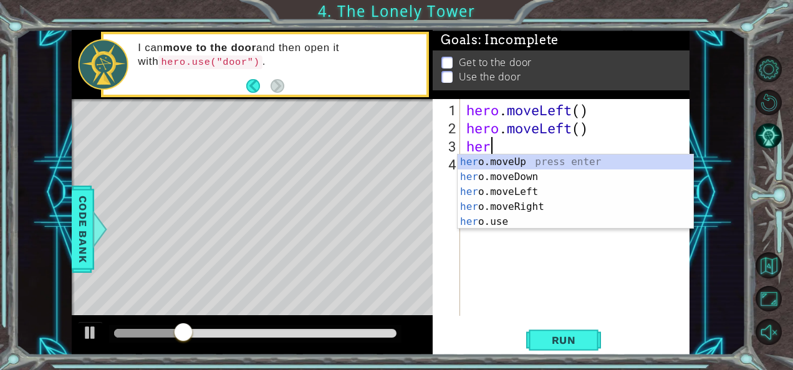
type textarea "hero"
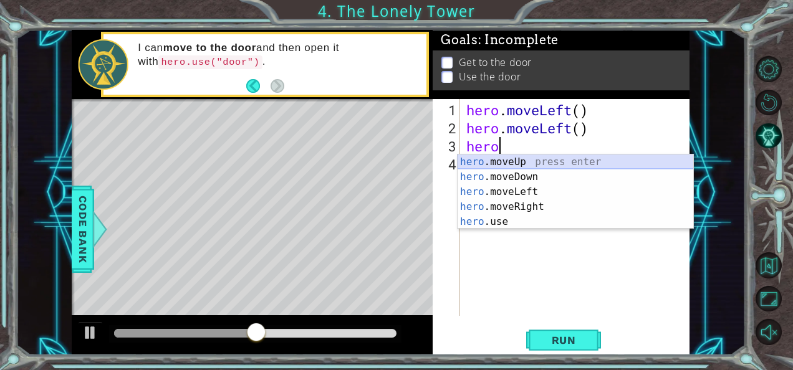
click at [526, 160] on div "hero .moveUp press enter hero .moveDown press enter hero .moveLeft press enter …" at bounding box center [576, 207] width 236 height 105
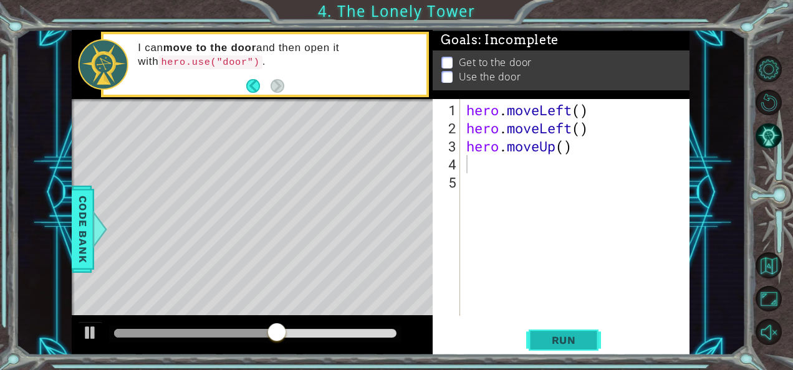
click at [556, 347] on button "Run" at bounding box center [563, 340] width 75 height 26
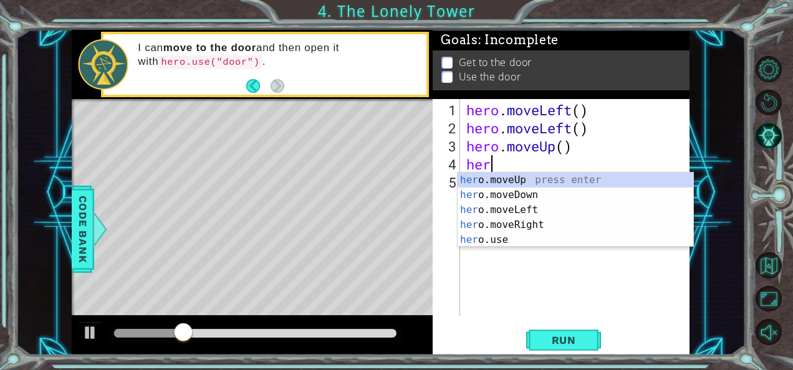
type textarea "hero"
click at [501, 177] on div "hero .moveUp press enter hero .moveDown press enter hero .moveLeft press enter …" at bounding box center [576, 225] width 236 height 105
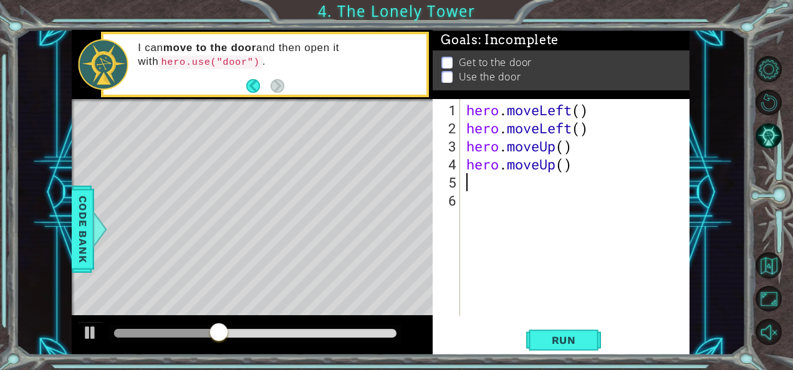
scroll to position [0, 0]
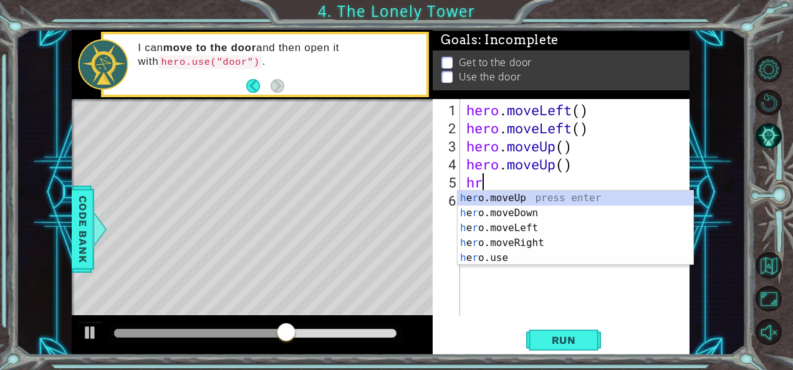
type textarea "hro"
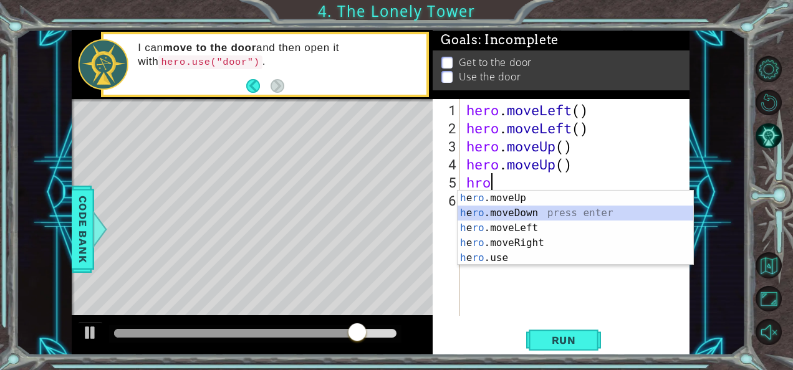
click at [515, 218] on div "h e ro .moveUp press enter h e ro .moveDown press enter h e ro .moveLeft press …" at bounding box center [576, 243] width 236 height 105
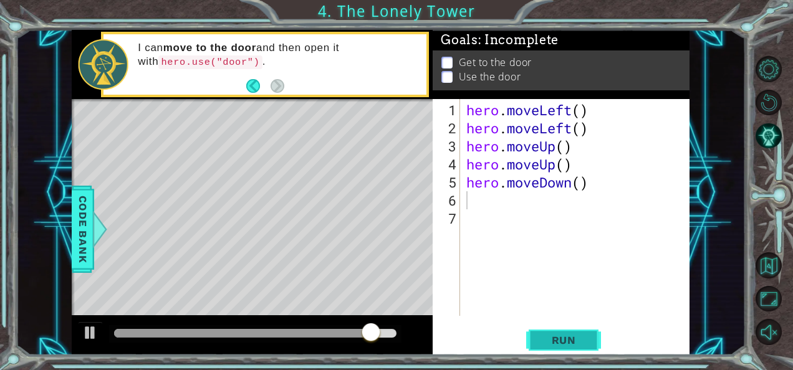
click at [533, 333] on button "Run" at bounding box center [563, 340] width 75 height 26
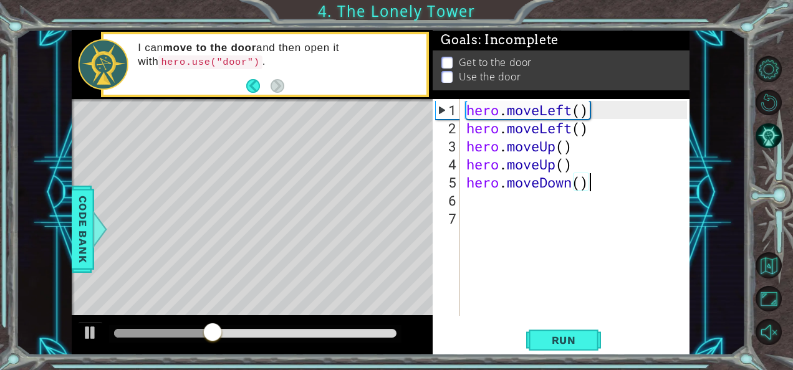
click at [590, 183] on div "hero . moveLeft ( ) hero . moveLeft ( ) hero . moveUp ( ) hero . moveUp ( ) her…" at bounding box center [579, 227] width 230 height 253
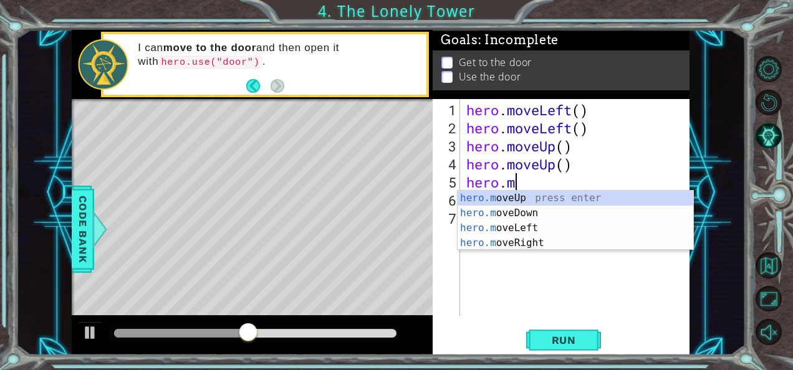
type textarea "hero."
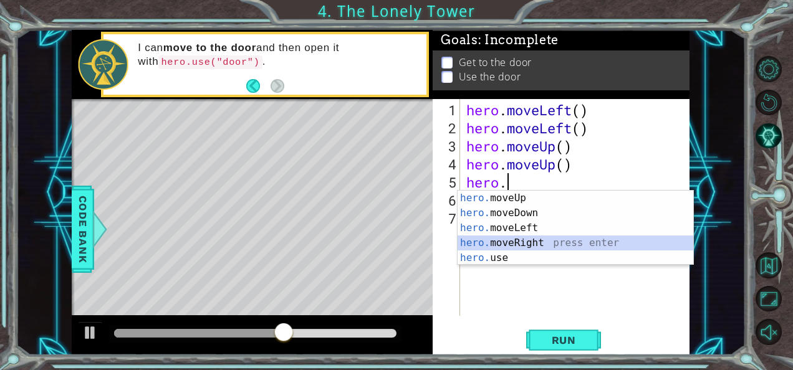
click at [539, 241] on div "hero. moveUp press enter hero. moveDown press enter hero. moveLeft press enter …" at bounding box center [576, 243] width 236 height 105
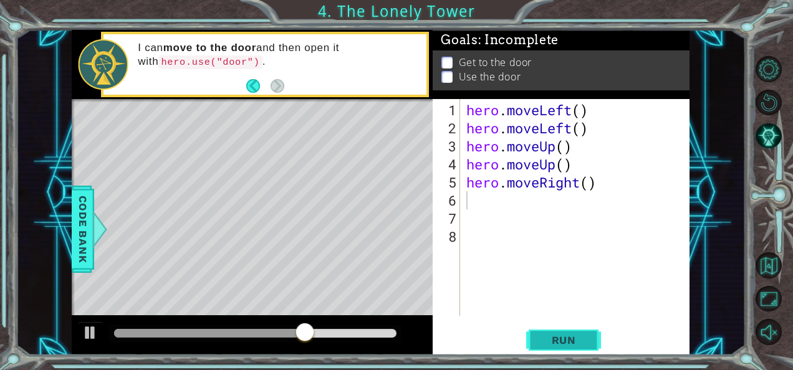
click at [544, 336] on span "Run" at bounding box center [563, 340] width 49 height 12
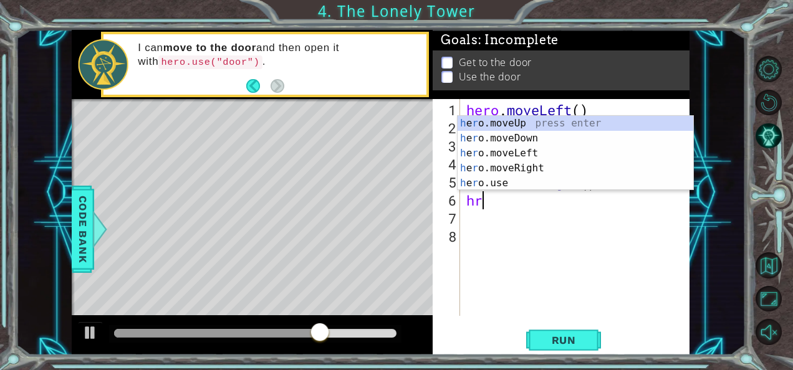
type textarea "hro"
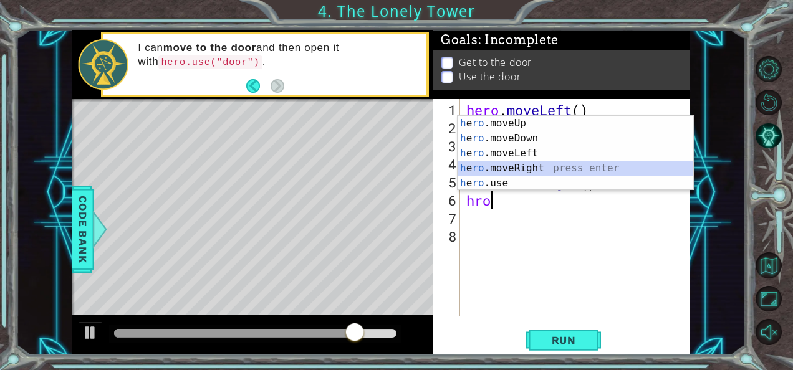
click at [548, 172] on div "h e ro .moveUp press enter h e ro .moveDown press enter h e ro .moveLeft press …" at bounding box center [576, 168] width 236 height 105
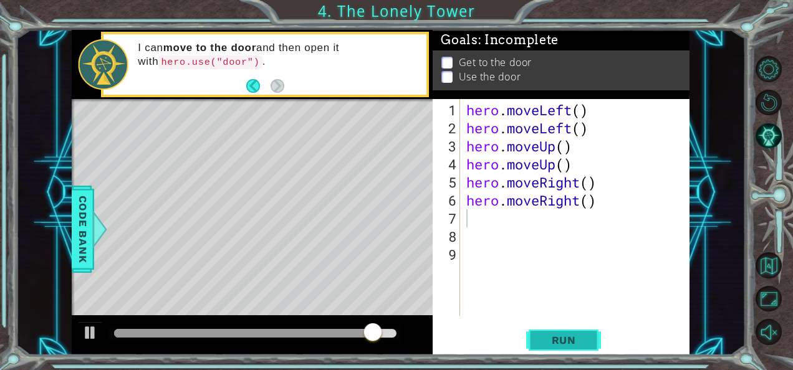
click at [554, 333] on button "Run" at bounding box center [563, 340] width 75 height 26
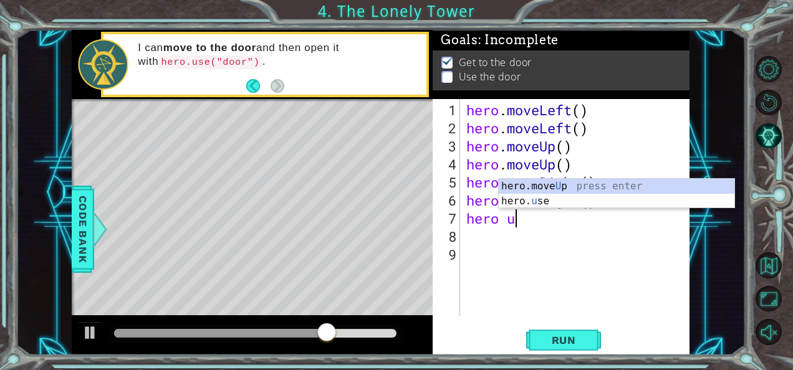
scroll to position [0, 2]
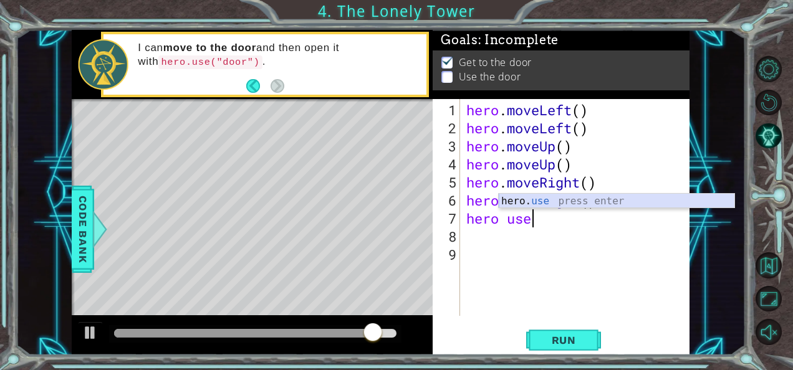
click at [562, 204] on div "hero. use press enter" at bounding box center [617, 216] width 236 height 45
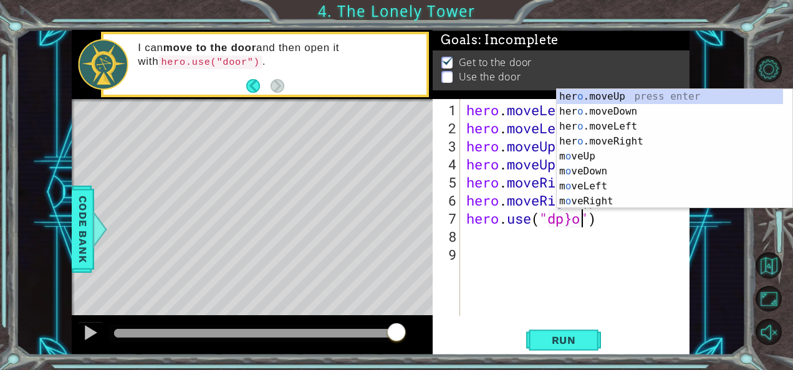
scroll to position [0, 6]
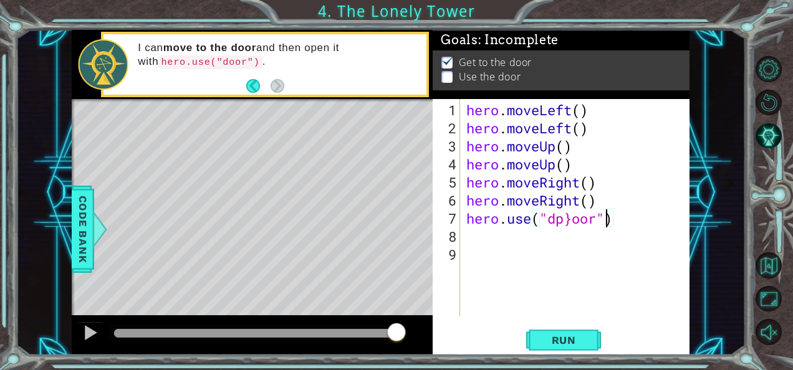
click at [606, 223] on div "hero . moveLeft ( ) hero . moveLeft ( ) hero . moveUp ( ) hero . moveUp ( ) her…" at bounding box center [579, 227] width 230 height 253
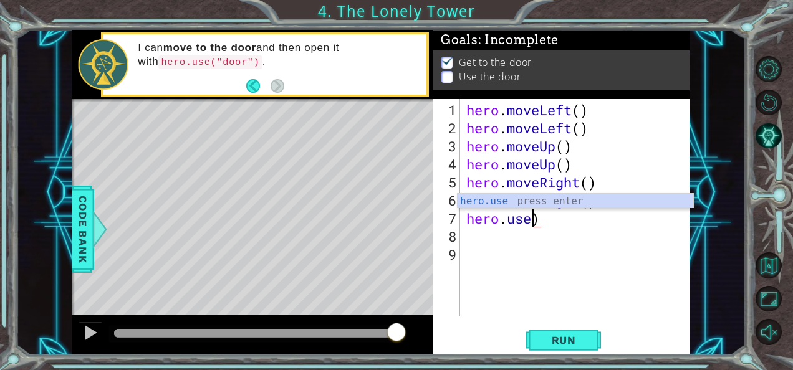
scroll to position [0, 2]
click at [554, 202] on div "hero.use press enter" at bounding box center [576, 216] width 236 height 45
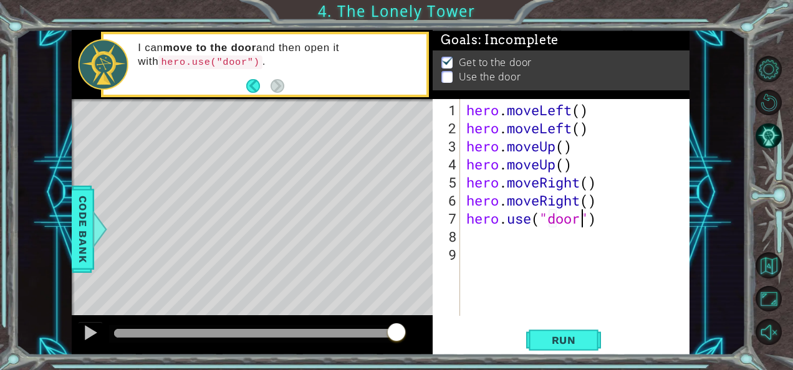
scroll to position [0, 5]
type textarea "hero.use("door")"
click at [554, 337] on span "Run" at bounding box center [563, 340] width 49 height 12
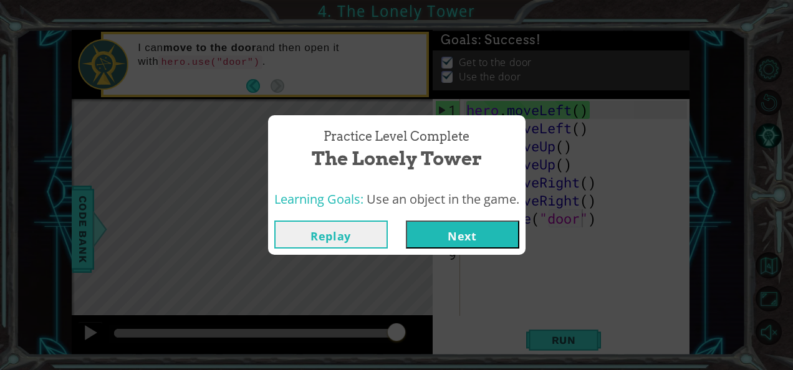
click at [444, 224] on button "Next" at bounding box center [463, 235] width 114 height 28
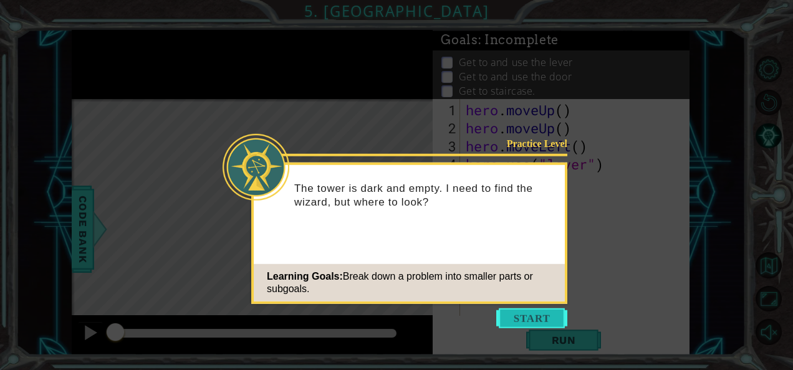
click at [515, 318] on button "Start" at bounding box center [531, 319] width 71 height 20
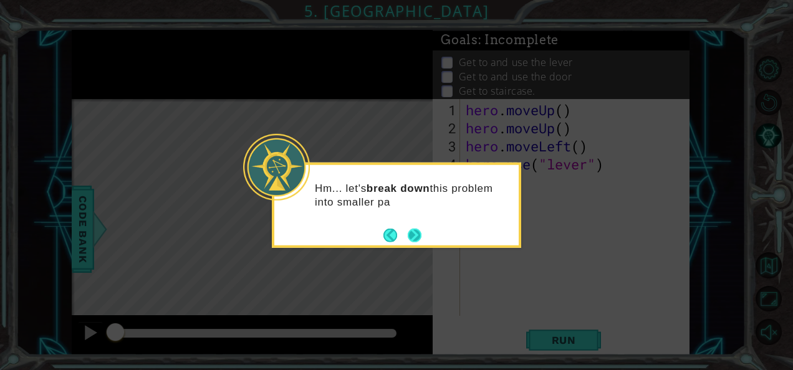
click at [425, 226] on div "Hm... let's break down this problem into smaller pa" at bounding box center [396, 199] width 244 height 68
click at [419, 229] on button "Next" at bounding box center [415, 235] width 14 height 14
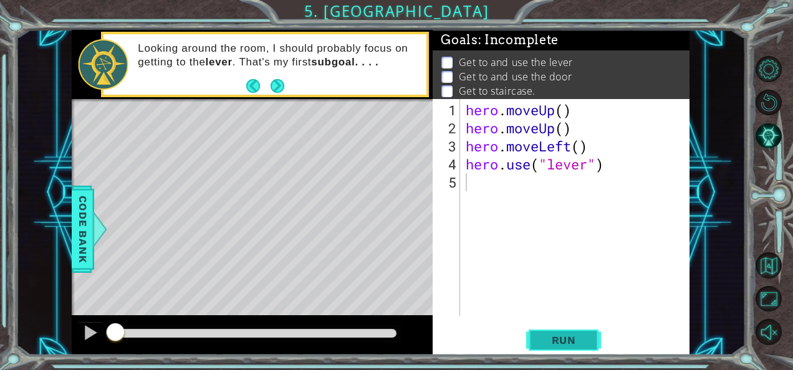
click at [551, 340] on span "Run" at bounding box center [563, 340] width 49 height 12
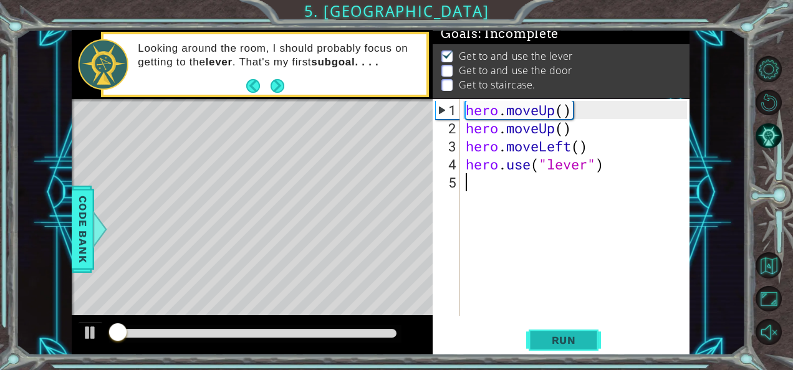
scroll to position [11, 0]
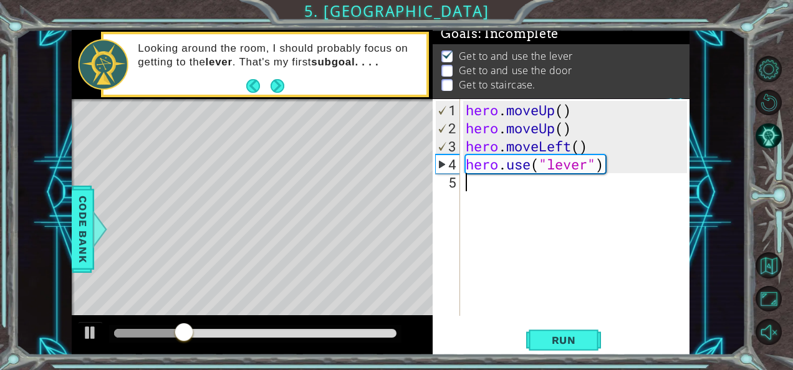
click at [487, 205] on div "hero . moveUp ( ) hero . moveUp ( ) hero . moveLeft ( ) hero . use ( "lever" )" at bounding box center [578, 227] width 230 height 253
click at [481, 190] on div "hero . moveUp ( ) hero . moveUp ( ) hero . moveLeft ( ) hero . use ( "lever" )" at bounding box center [578, 227] width 230 height 253
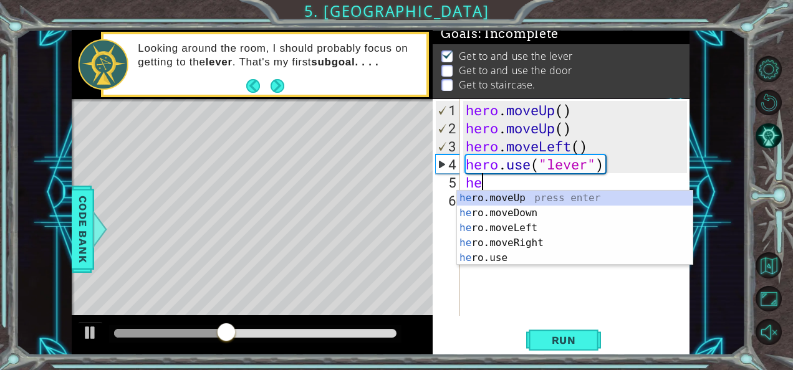
scroll to position [0, 0]
type textarea "hero"
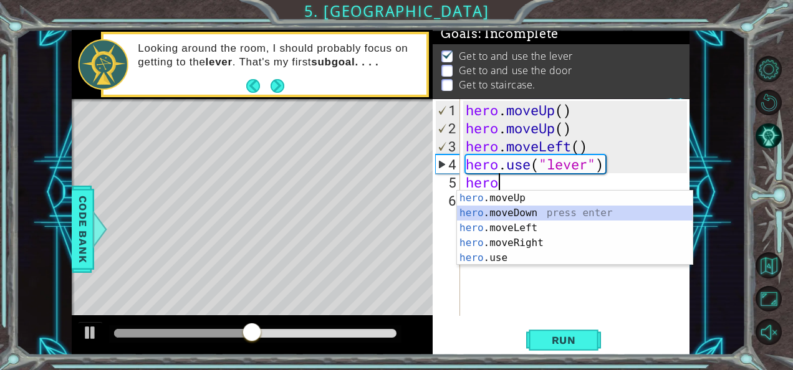
click at [498, 215] on div "hero .moveUp press enter hero .moveDown press enter hero .moveLeft press enter …" at bounding box center [575, 243] width 236 height 105
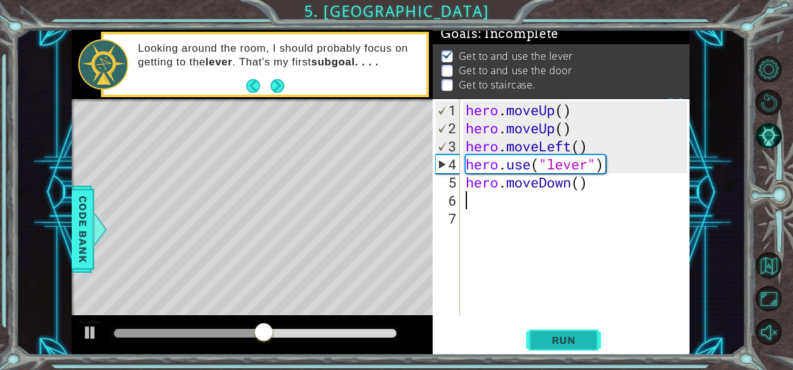
click at [565, 333] on button "Run" at bounding box center [563, 340] width 75 height 26
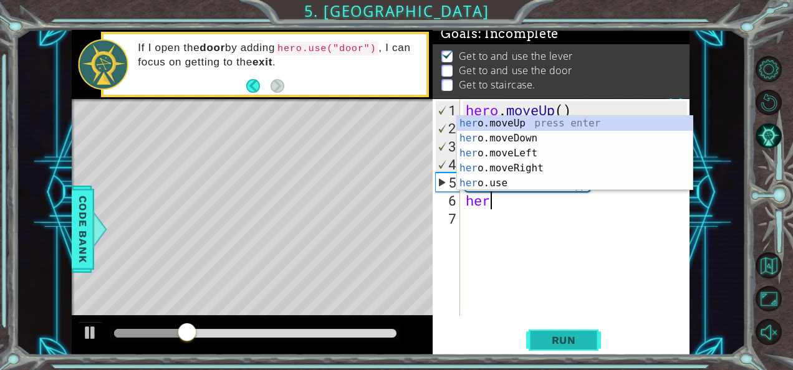
type textarea "hero"
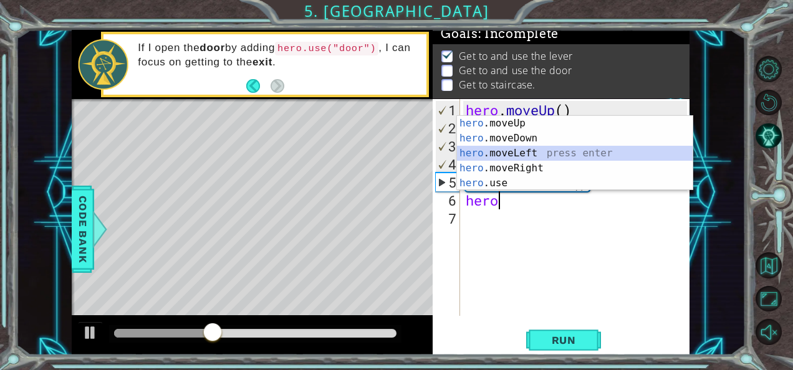
click at [531, 152] on div "hero .moveUp press enter hero .moveDown press enter hero .moveLeft press enter …" at bounding box center [575, 168] width 236 height 105
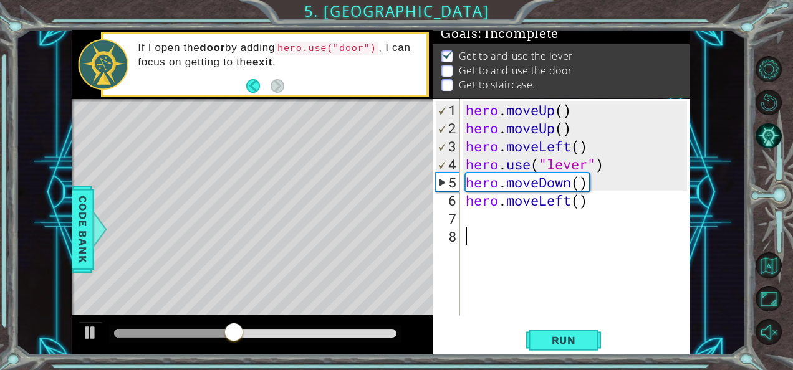
click at [521, 229] on div "hero . moveUp ( ) hero . moveUp ( ) hero . moveLeft ( ) hero . use ( "lever" ) …" at bounding box center [578, 227] width 230 height 253
click at [515, 215] on div "hero . moveUp ( ) hero . moveUp ( ) hero . moveLeft ( ) hero . use ( "lever" ) …" at bounding box center [578, 227] width 230 height 253
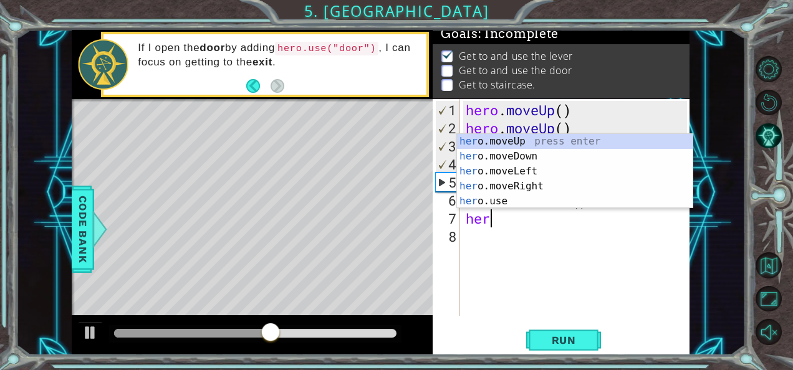
type textarea "hero"
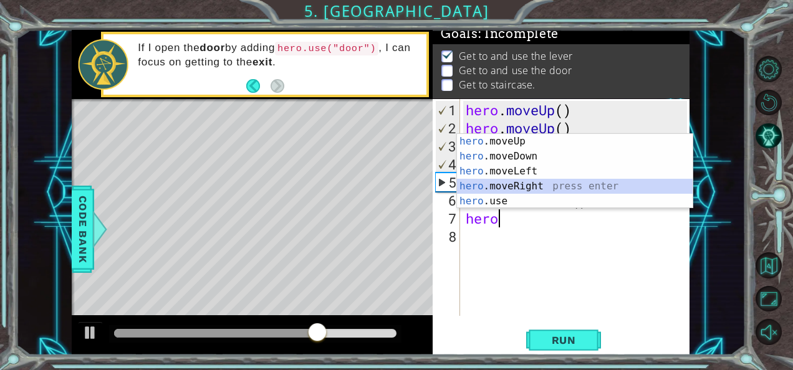
click at [522, 190] on div "hero .moveUp press enter hero .moveDown press enter hero .moveLeft press enter …" at bounding box center [575, 186] width 236 height 105
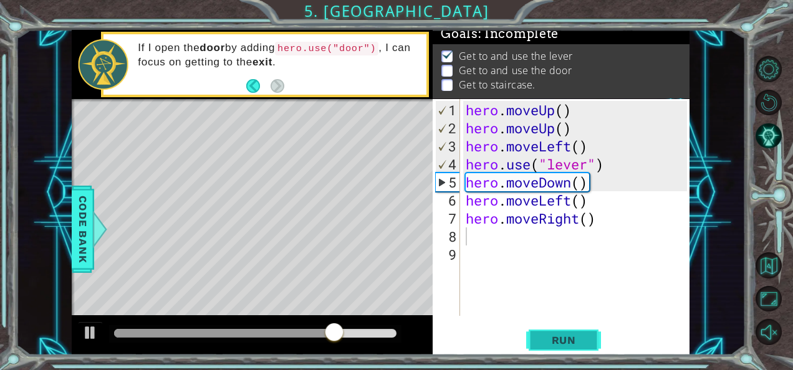
click at [588, 343] on span "Run" at bounding box center [563, 340] width 49 height 12
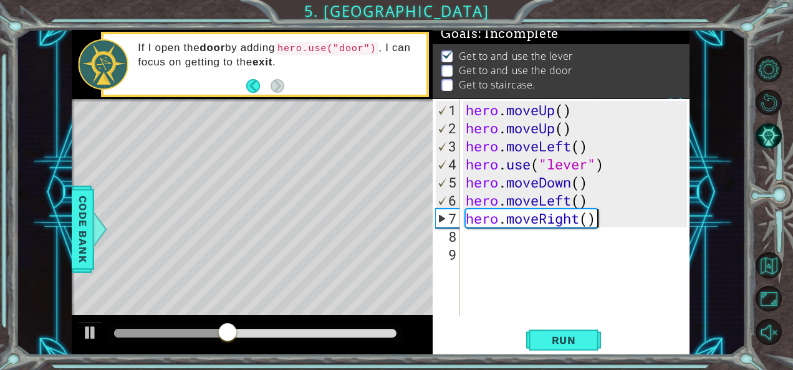
click at [600, 211] on div "hero . moveUp ( ) hero . moveUp ( ) hero . moveLeft ( ) hero . use ( "lever" ) …" at bounding box center [578, 227] width 230 height 253
click at [601, 207] on div "hero . moveUp ( ) hero . moveUp ( ) hero . moveLeft ( ) hero . use ( "lever" ) …" at bounding box center [578, 227] width 230 height 253
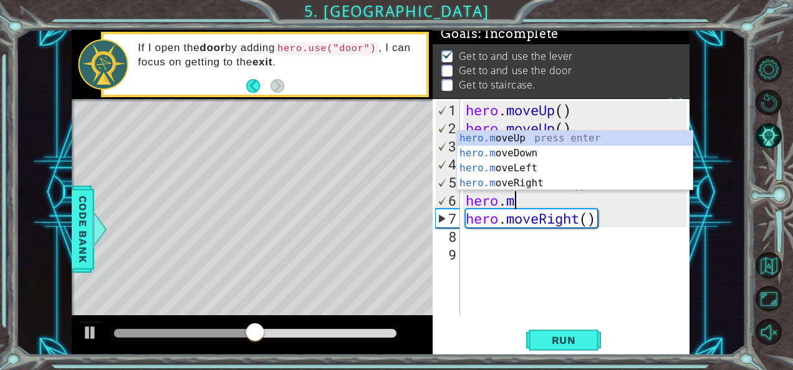
type textarea "her"
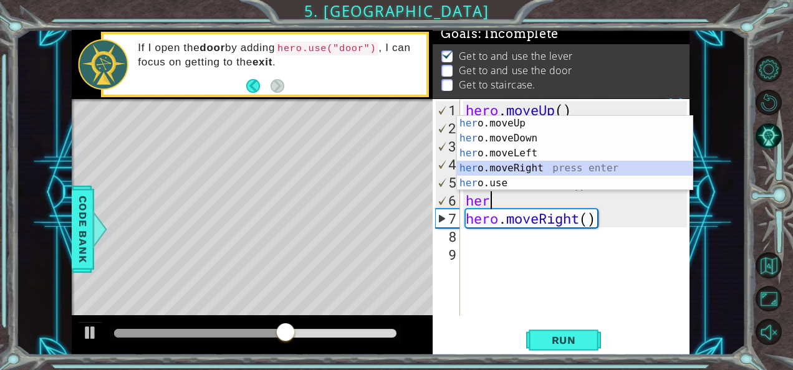
click at [538, 170] on div "her o.moveUp press enter her o.moveDown press enter her o.moveLeft press enter …" at bounding box center [575, 168] width 236 height 105
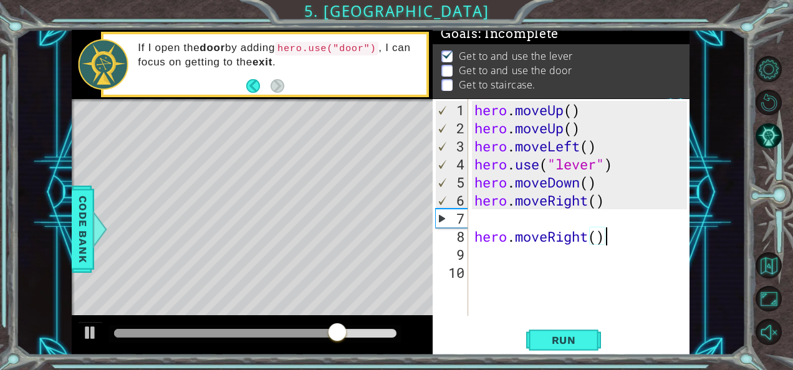
click at [615, 238] on div "hero . moveUp ( ) hero . moveUp ( ) hero . moveLeft ( ) hero . use ( "lever" ) …" at bounding box center [583, 227] width 222 height 253
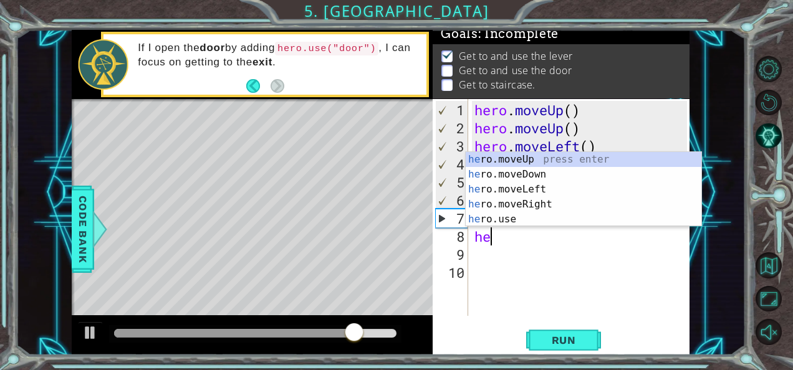
type textarea "h"
type textarea "hero.moveRigh"
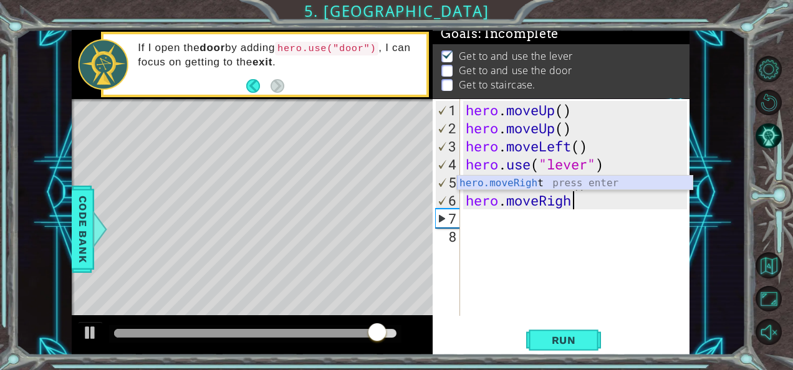
click at [538, 178] on div "hero.moveRigh t press enter" at bounding box center [575, 198] width 236 height 45
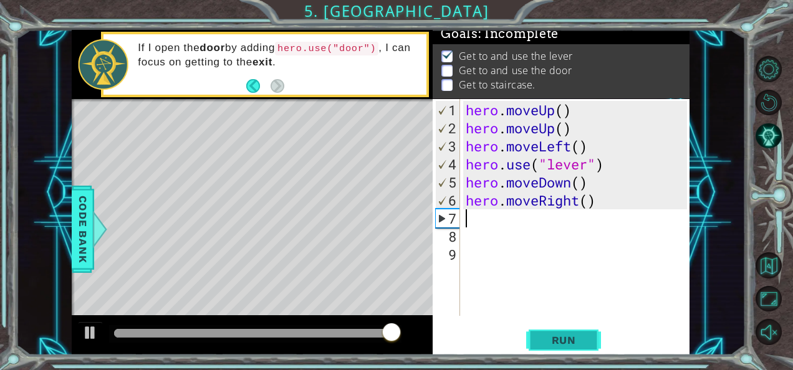
click at [577, 341] on span "Run" at bounding box center [563, 340] width 49 height 12
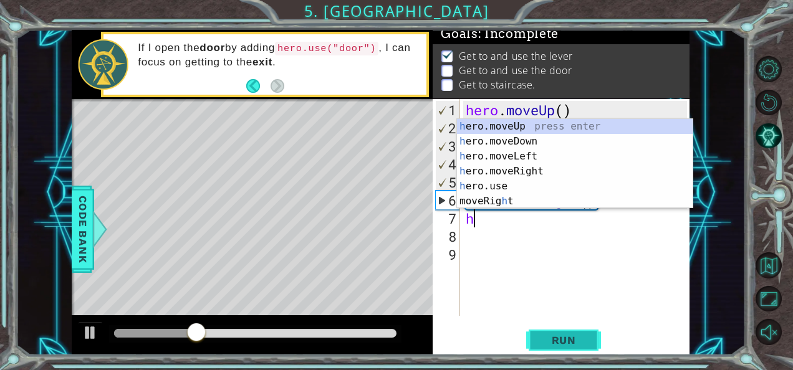
type textarea "her"
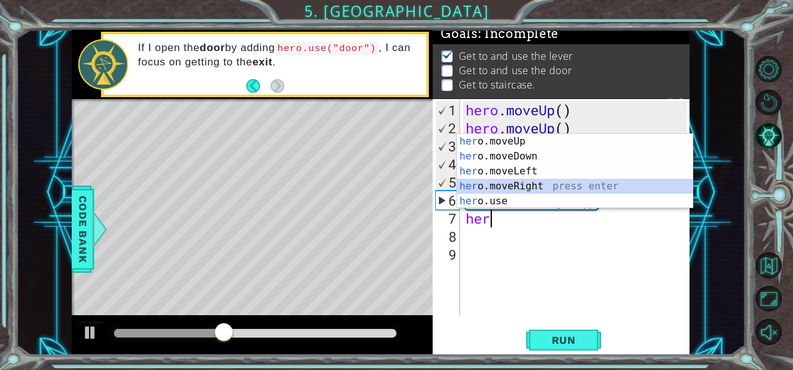
click at [548, 183] on div "her o.moveUp press enter her o.moveDown press enter her o.moveLeft press enter …" at bounding box center [575, 186] width 236 height 105
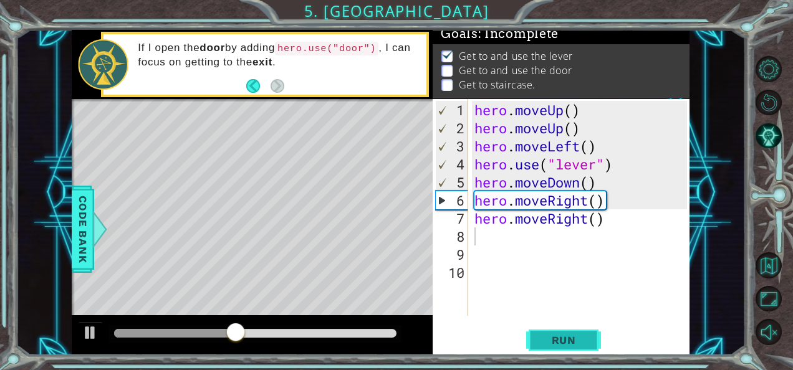
click at [586, 337] on span "Run" at bounding box center [563, 340] width 49 height 12
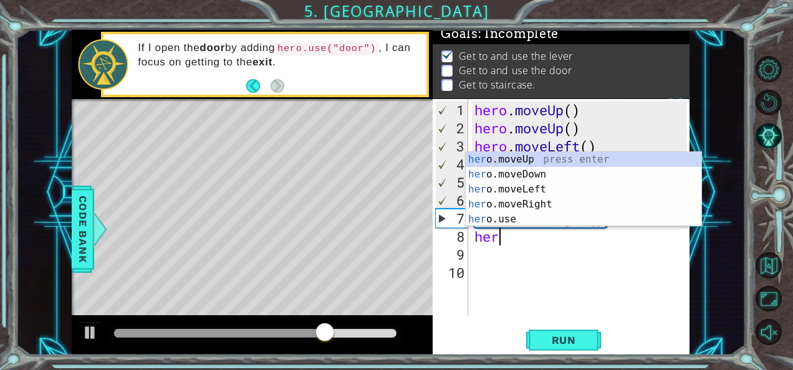
type textarea "hero"
click at [506, 156] on div "hero .moveUp press enter hero .moveDown press enter hero .moveLeft press enter …" at bounding box center [584, 204] width 236 height 105
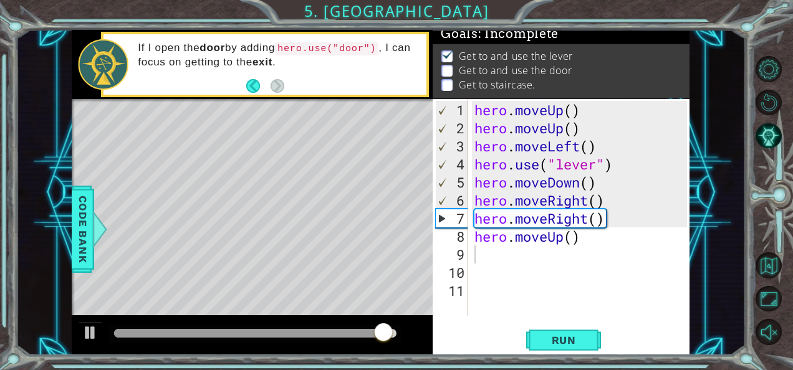
click at [447, 67] on p at bounding box center [447, 71] width 11 height 12
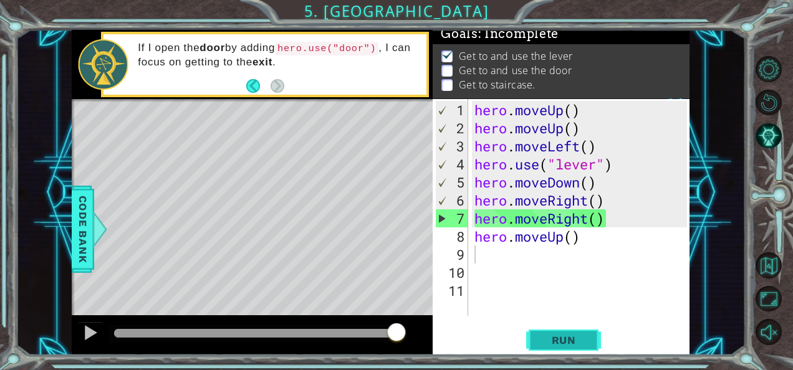
click at [563, 346] on span "Run" at bounding box center [563, 340] width 49 height 12
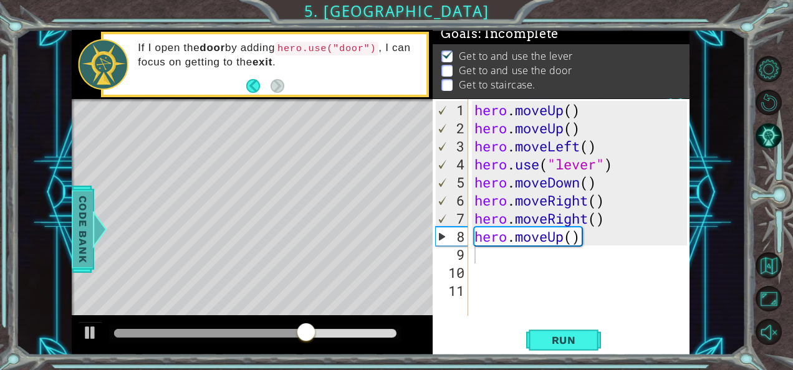
click at [84, 208] on span "Code Bank" at bounding box center [83, 229] width 20 height 76
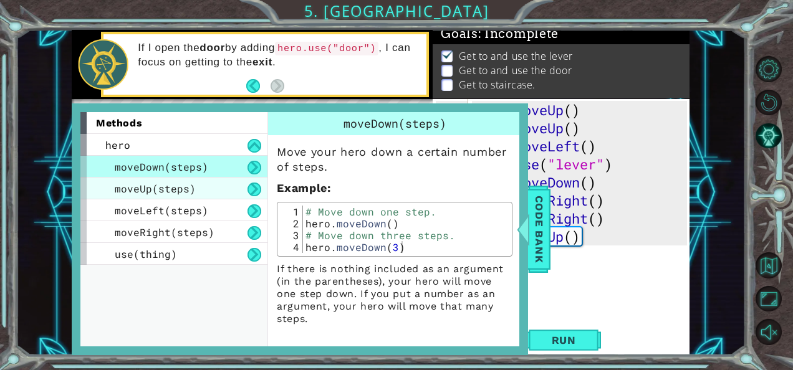
click at [221, 186] on div "moveUp(steps)" at bounding box center [173, 189] width 187 height 22
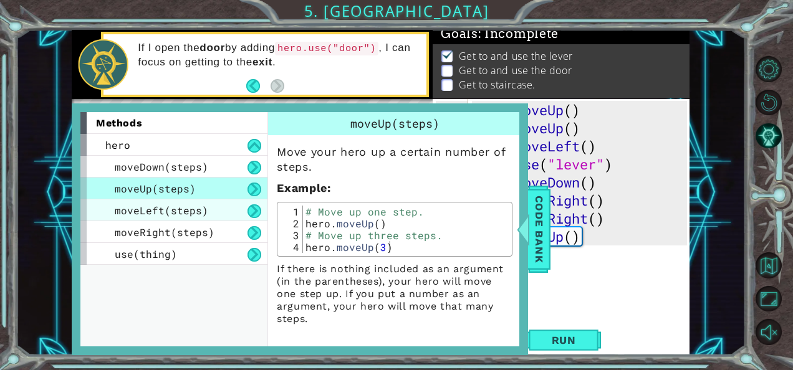
click at [222, 202] on div "moveLeft(steps)" at bounding box center [173, 211] width 187 height 22
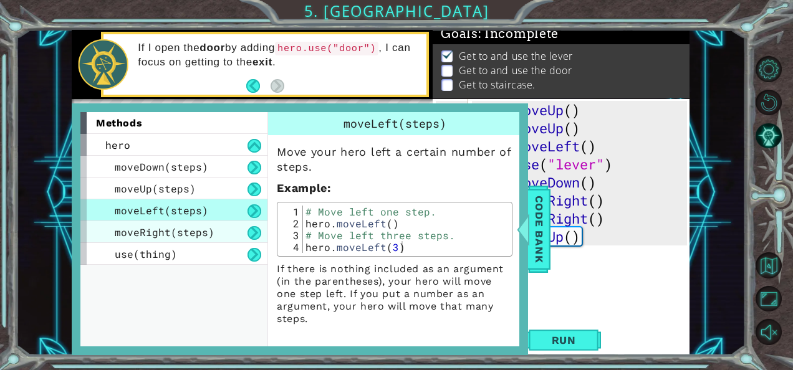
click at [220, 236] on div "moveRight(steps)" at bounding box center [173, 232] width 187 height 22
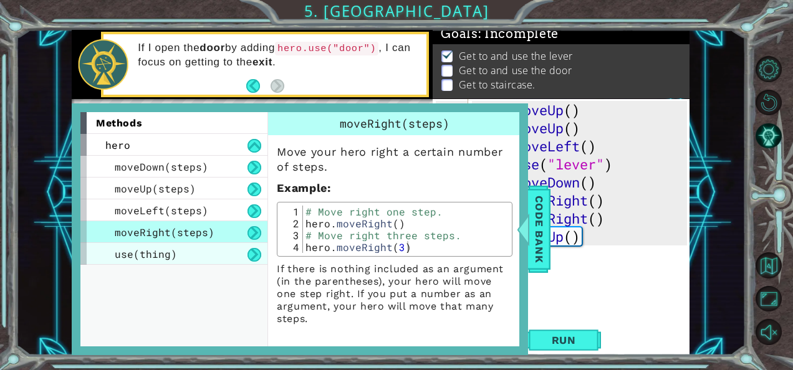
click at [222, 252] on div "use(thing)" at bounding box center [173, 254] width 187 height 22
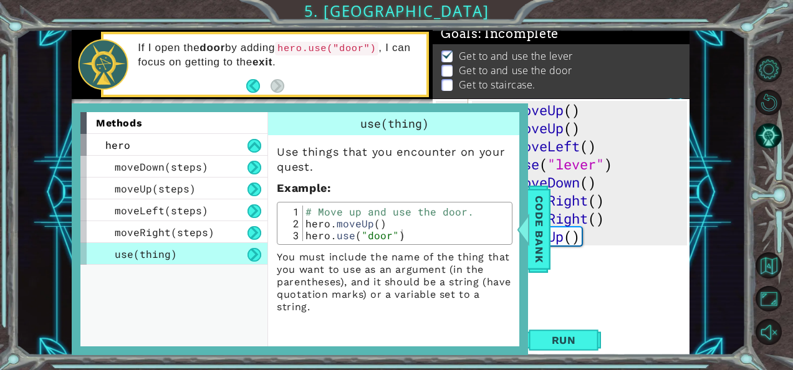
click at [698, 74] on div "1 ההההההההההההההההההההההההההההההההההההההההההההההההההההההההההההההההההההההההההההה…" at bounding box center [381, 193] width 730 height 326
click at [535, 208] on span "Code Bank" at bounding box center [540, 229] width 20 height 76
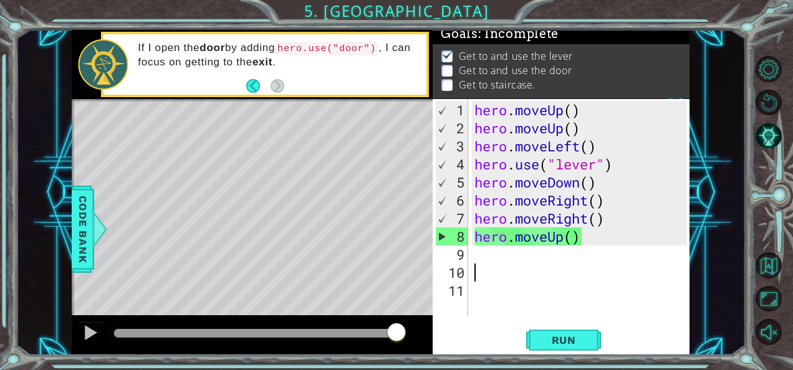
click at [519, 273] on div "hero . moveUp ( ) hero . moveUp ( ) hero . moveLeft ( ) hero . use ( "lever" ) …" at bounding box center [583, 227] width 222 height 253
click at [509, 248] on div "hero . moveUp ( ) hero . moveUp ( ) hero . moveLeft ( ) hero . use ( "lever" ) …" at bounding box center [583, 227] width 222 height 253
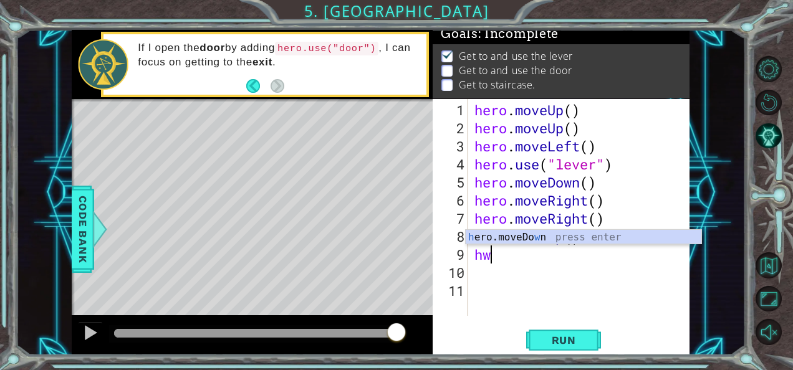
type textarea "h"
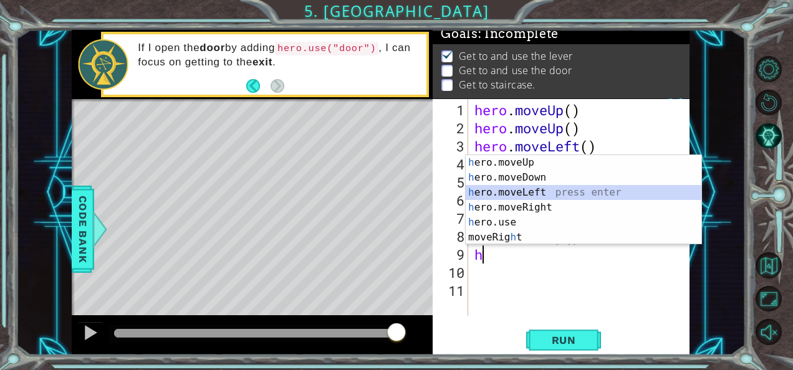
click at [523, 194] on div "h ero.moveUp press enter h ero.moveDown press enter h ero.moveLeft press enter …" at bounding box center [584, 215] width 236 height 120
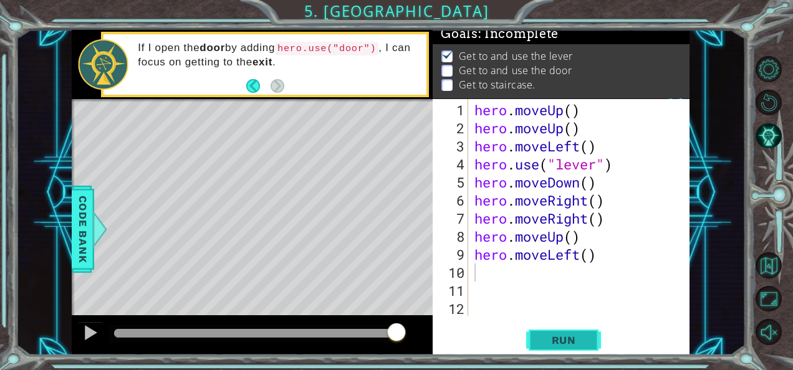
click at [544, 343] on span "Run" at bounding box center [563, 340] width 49 height 12
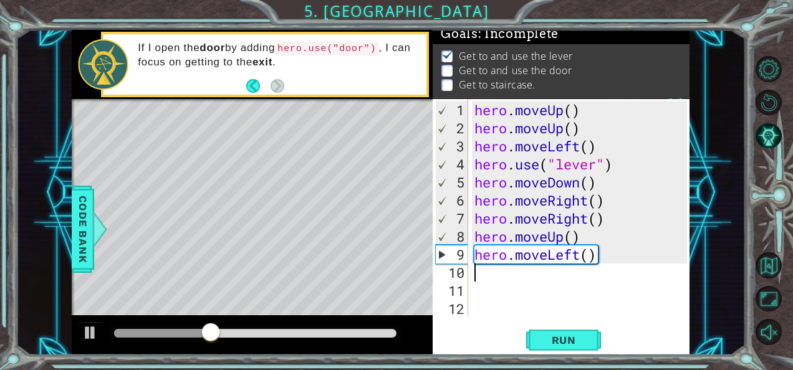
click at [616, 265] on div "hero . moveUp ( ) hero . moveUp ( ) hero . moveLeft ( ) hero . use ( "lever" ) …" at bounding box center [583, 227] width 222 height 253
click at [616, 259] on div "hero . moveUp ( ) hero . moveUp ( ) hero . moveLeft ( ) hero . use ( "lever" ) …" at bounding box center [583, 227] width 222 height 253
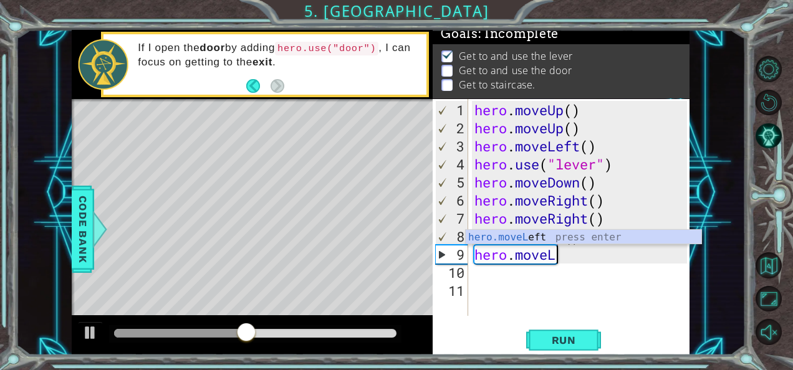
type textarea "her"
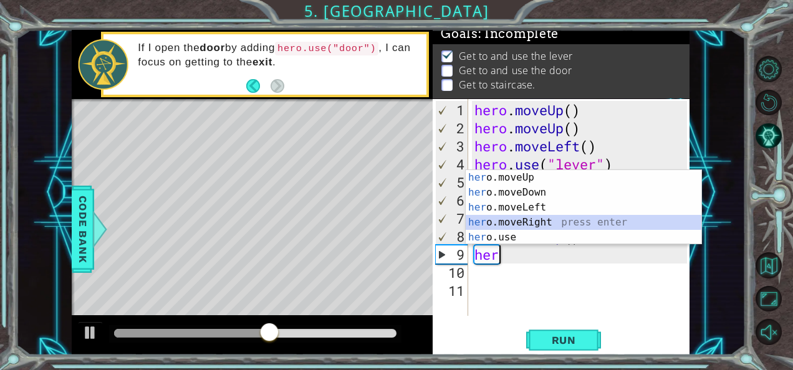
click at [550, 227] on div "her o.moveUp press enter her o.moveDown press enter her o.moveLeft press enter …" at bounding box center [584, 222] width 236 height 105
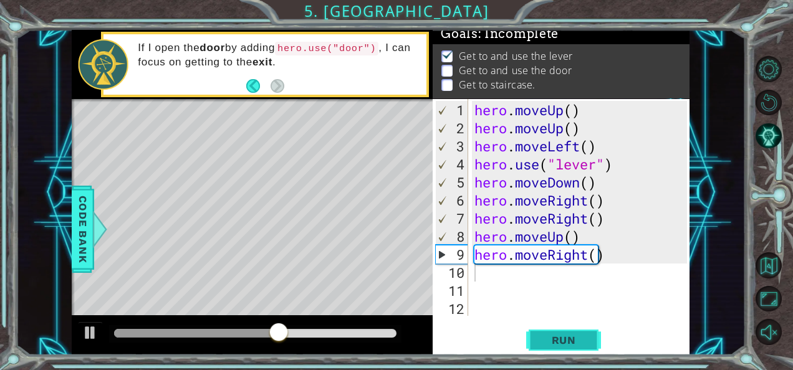
click at [566, 342] on span "Run" at bounding box center [563, 340] width 49 height 12
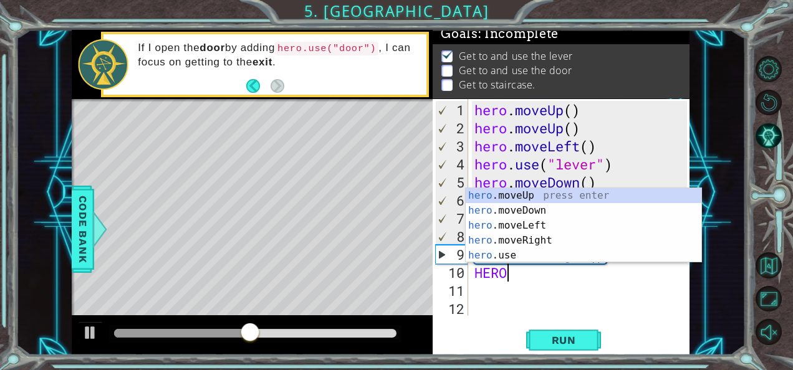
scroll to position [0, 1]
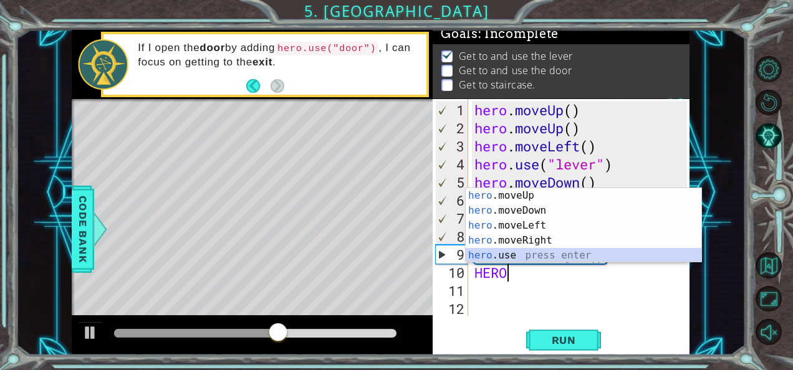
click at [511, 256] on div "hero .moveUp press enter hero .moveDown press enter hero .moveLeft press enter …" at bounding box center [584, 240] width 236 height 105
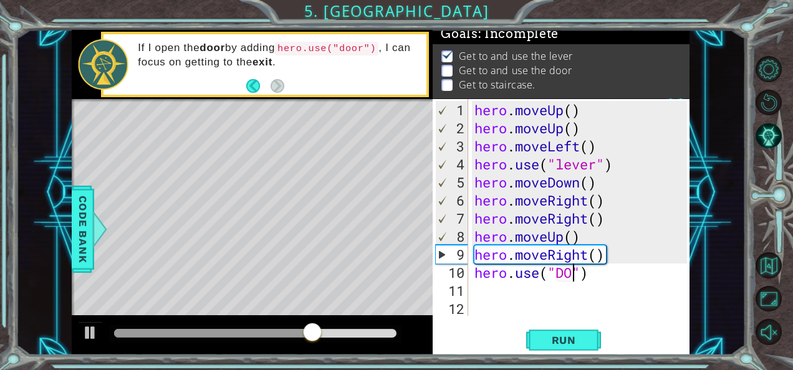
scroll to position [0, 5]
click at [575, 337] on span "Run" at bounding box center [563, 340] width 49 height 12
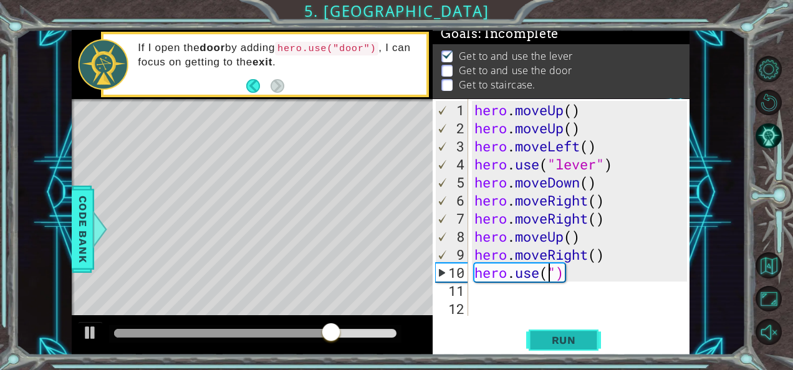
scroll to position [0, 3]
type textarea "hero.use(")"
